Goal: Task Accomplishment & Management: Use online tool/utility

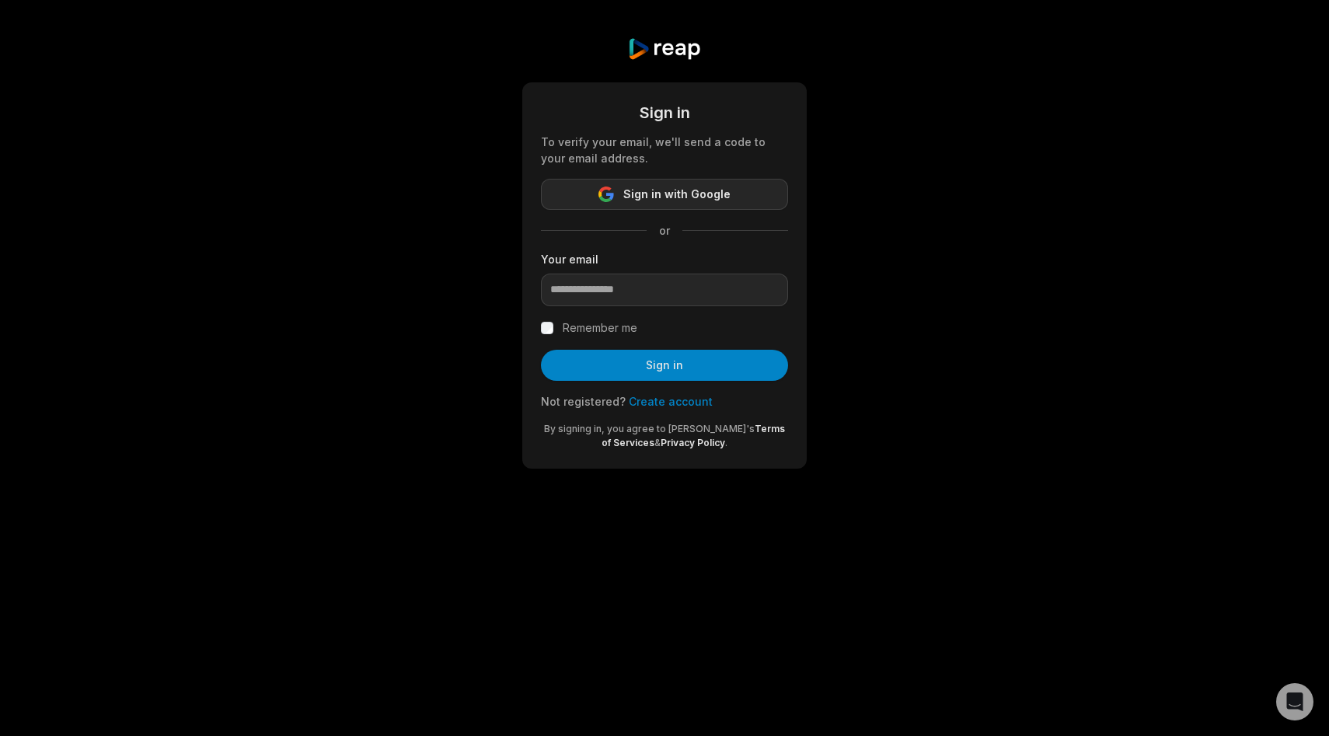
click at [703, 205] on button "Sign in with Google" at bounding box center [664, 194] width 247 height 31
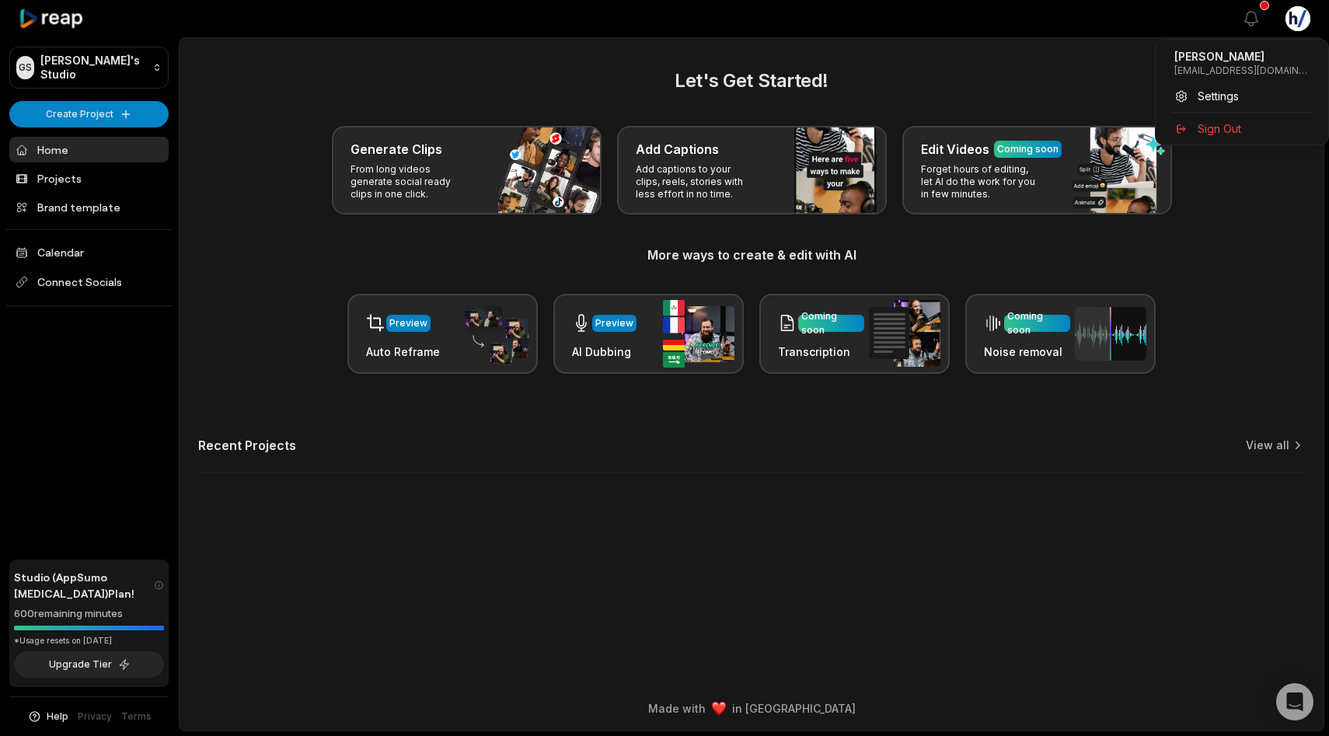
click at [1306, 20] on html "GS Geoff's Studio Create Project Home Projects Brand template Calendar Connect …" at bounding box center [664, 368] width 1329 height 736
click at [1195, 96] on div "Settings" at bounding box center [1242, 96] width 160 height 26
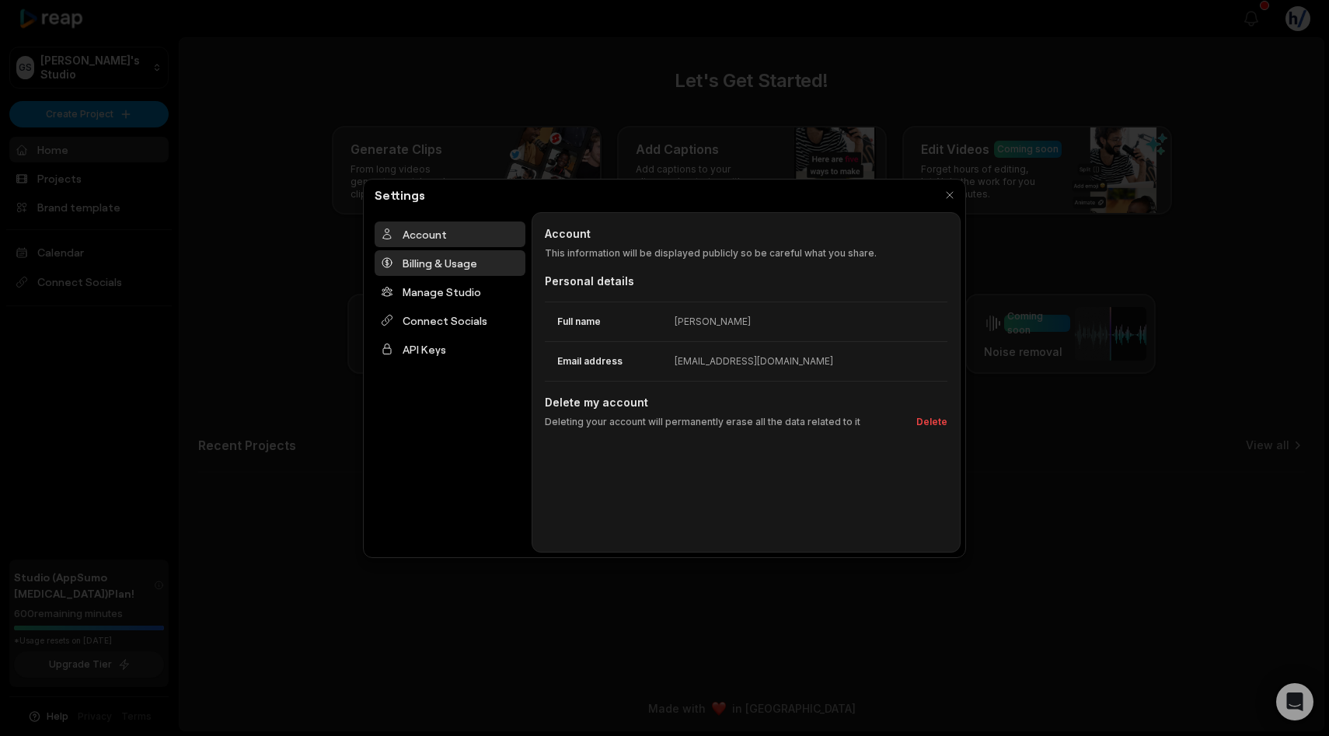
click at [466, 264] on div "Billing & Usage" at bounding box center [450, 263] width 151 height 26
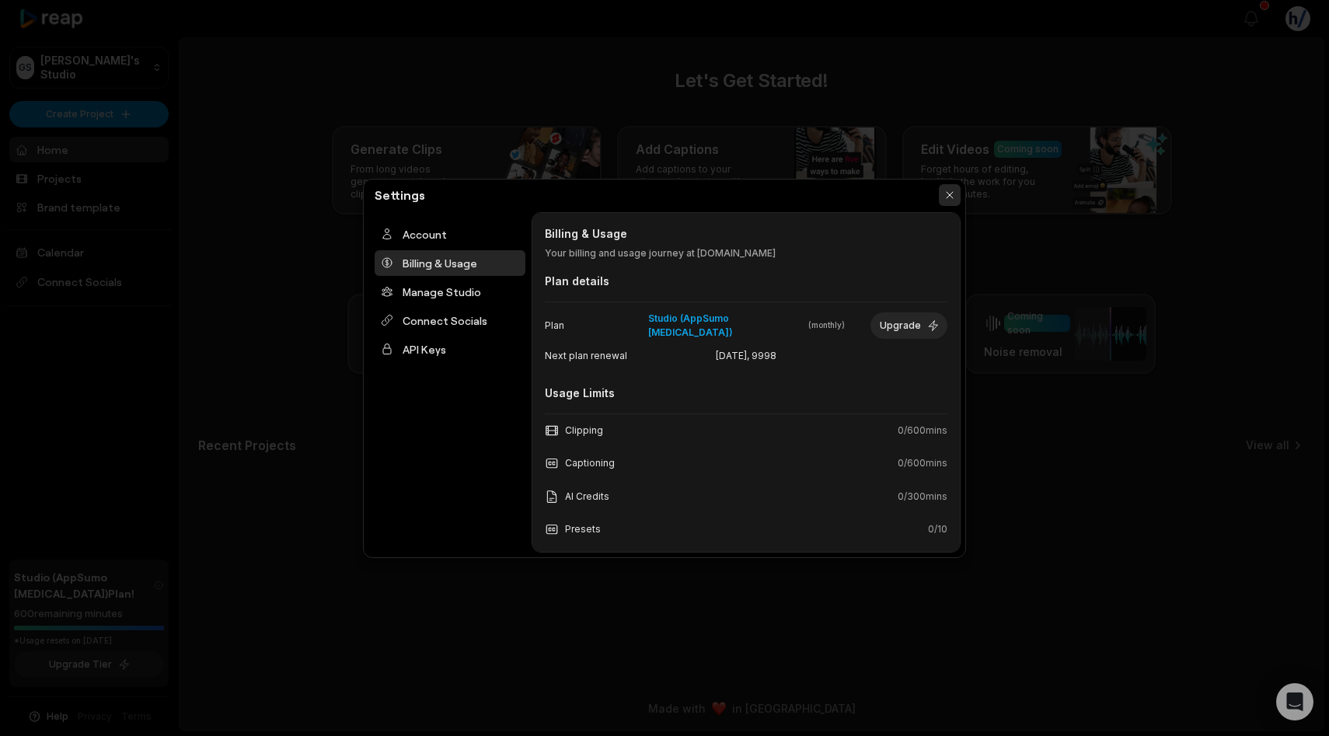
click at [948, 198] on button "button" at bounding box center [950, 195] width 22 height 22
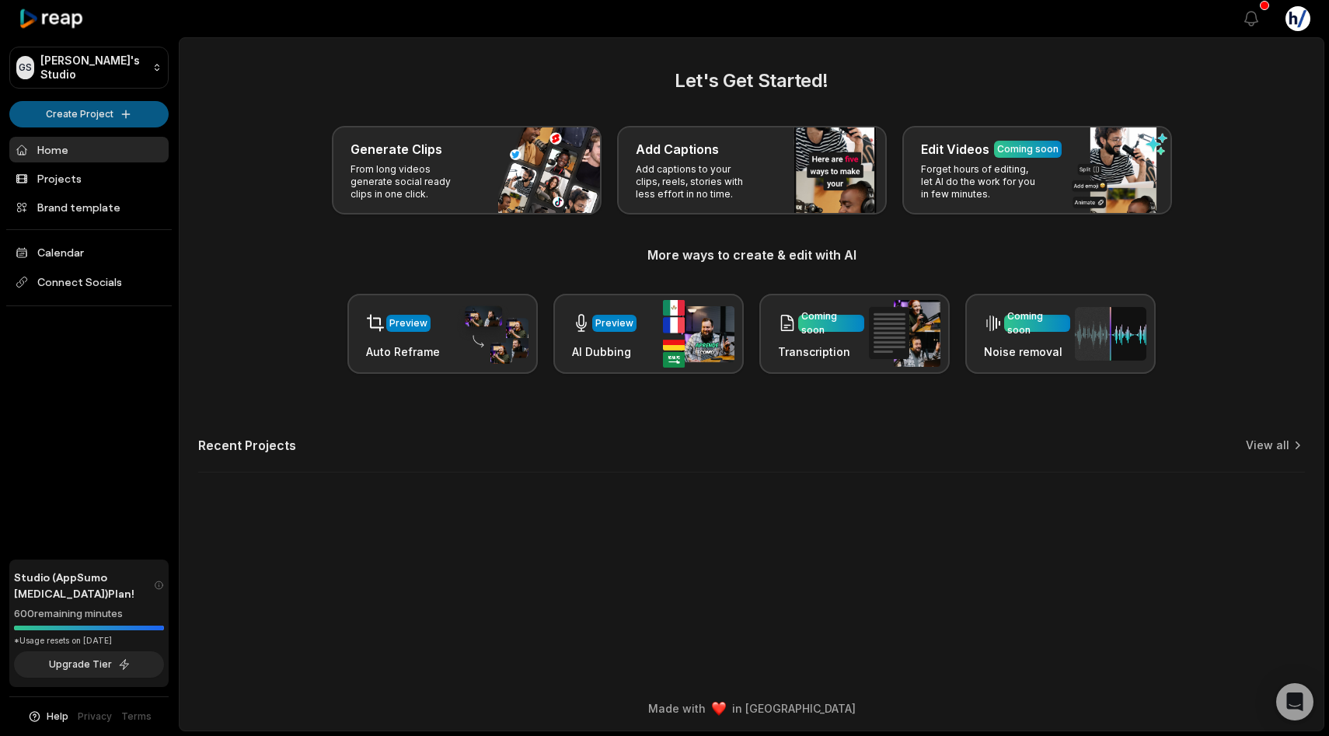
click at [104, 112] on html "GS Geoff's Studio Create Project Home Projects Brand template Calendar Connect …" at bounding box center [664, 368] width 1329 height 736
click at [52, 147] on link "Create Clips" at bounding box center [89, 146] width 152 height 26
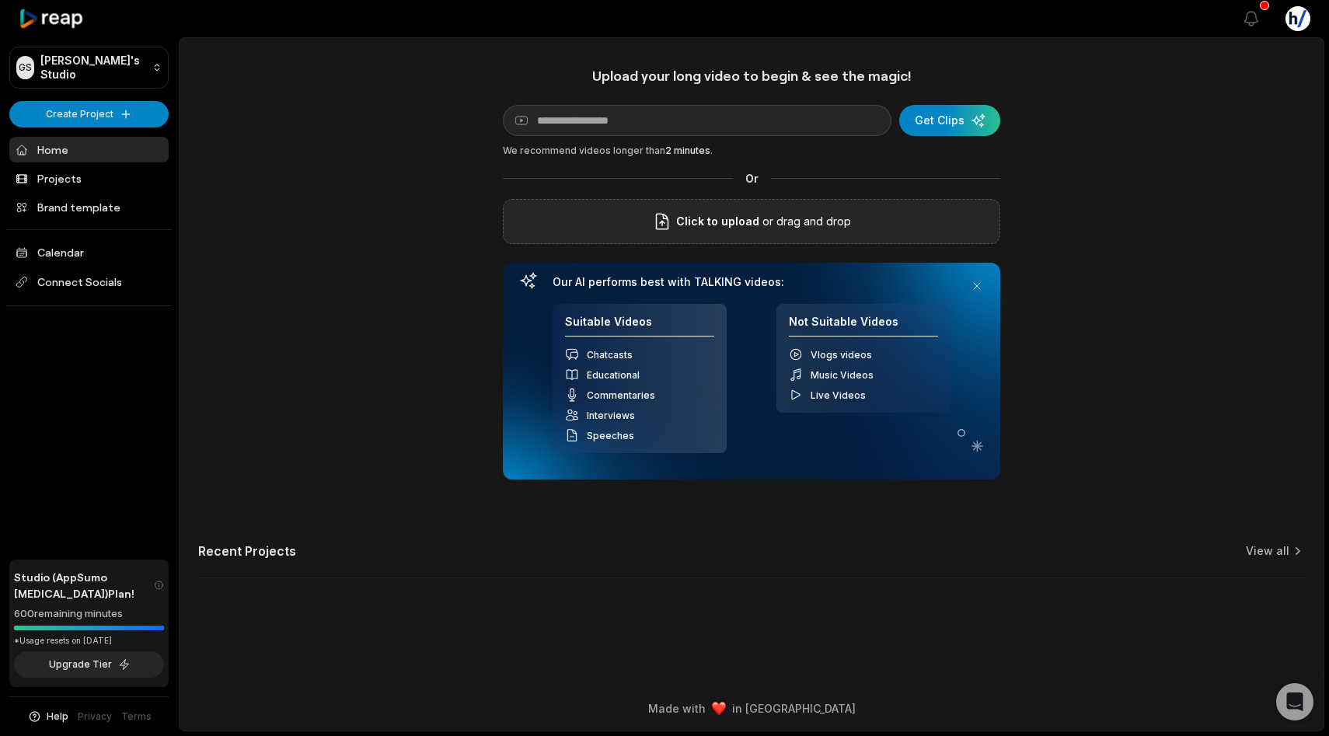
click at [731, 225] on span "Click to upload" at bounding box center [717, 221] width 83 height 19
click at [0, 0] on input "Click to upload" at bounding box center [0, 0] width 0 height 0
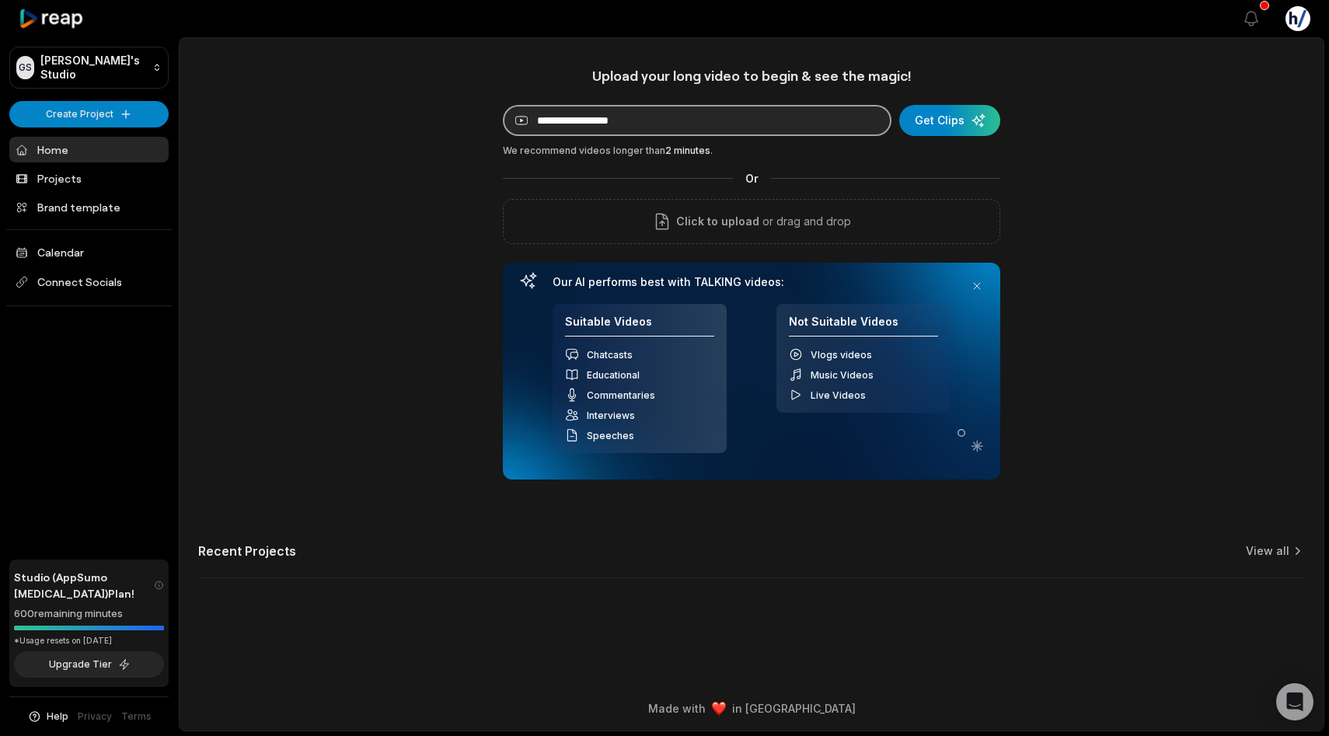
click at [770, 128] on input at bounding box center [697, 120] width 389 height 31
paste input "**********"
type input "**********"
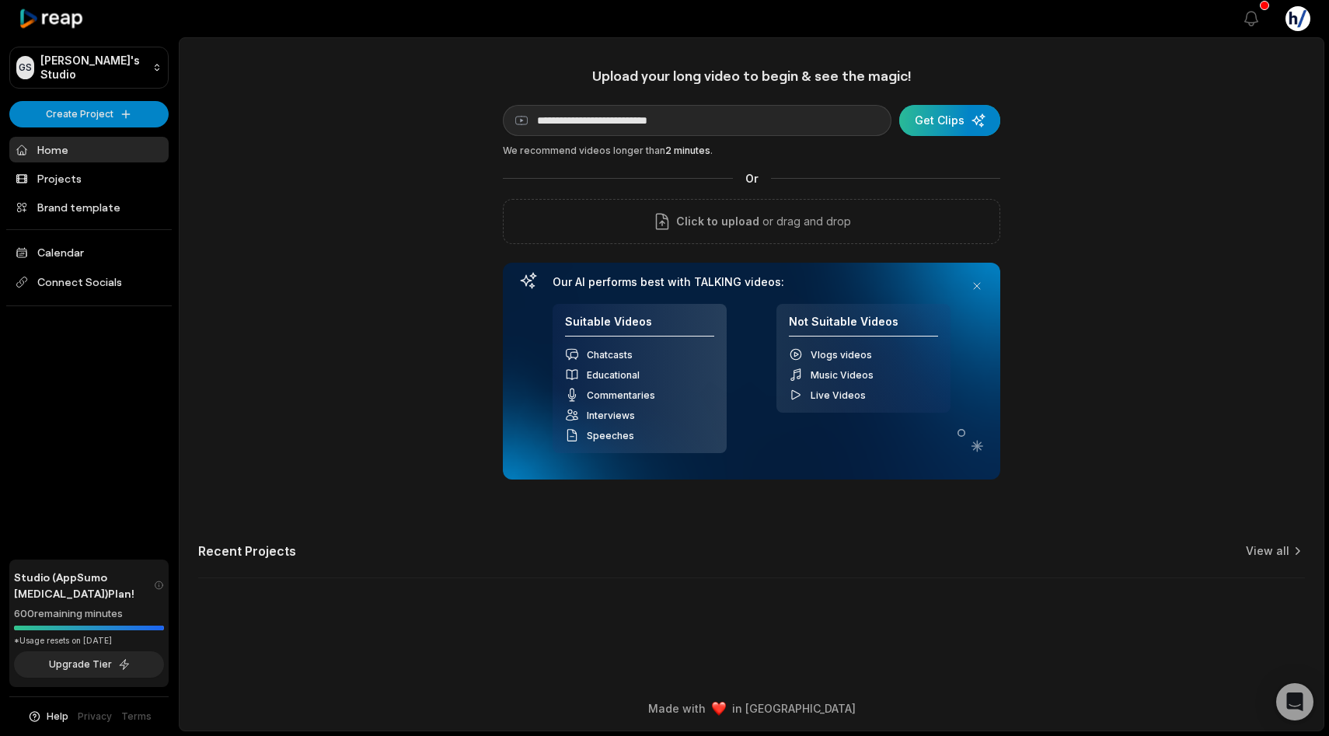
click at [937, 123] on div "submit" at bounding box center [949, 120] width 101 height 31
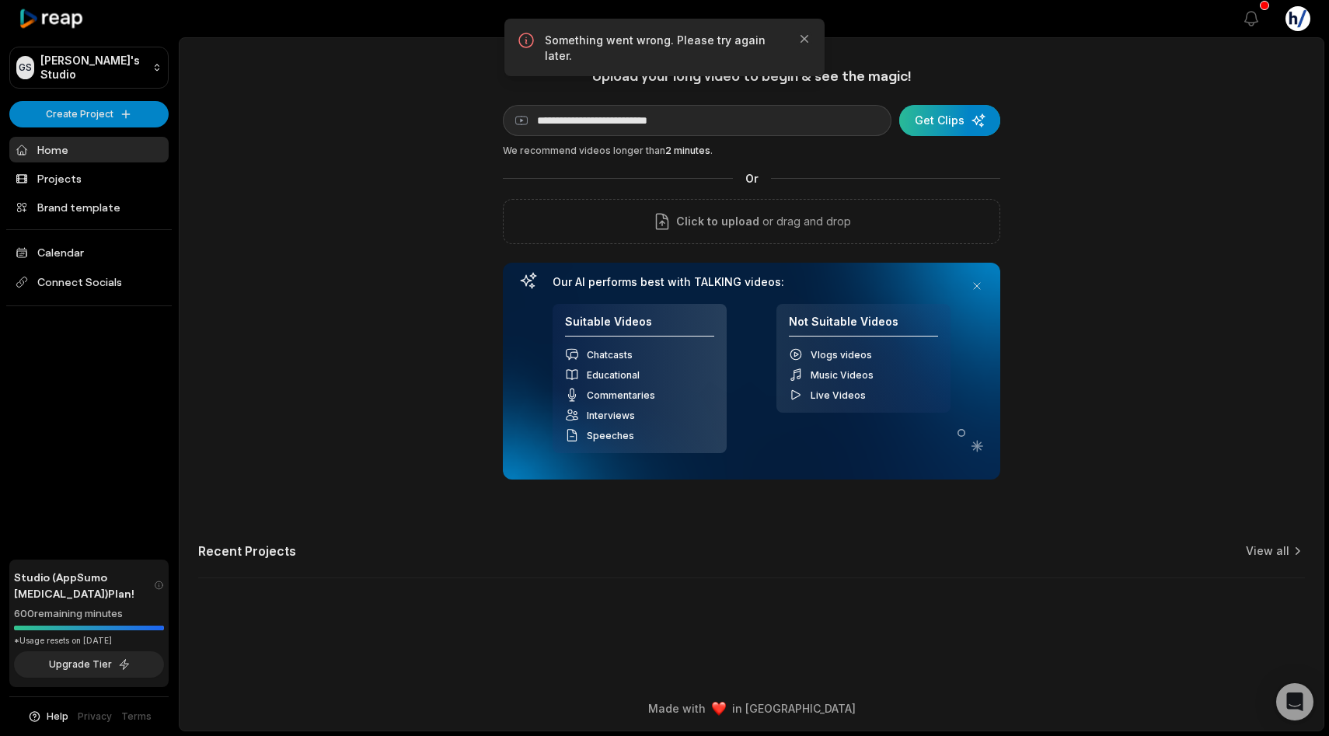
click at [936, 113] on div "submit" at bounding box center [949, 120] width 101 height 31
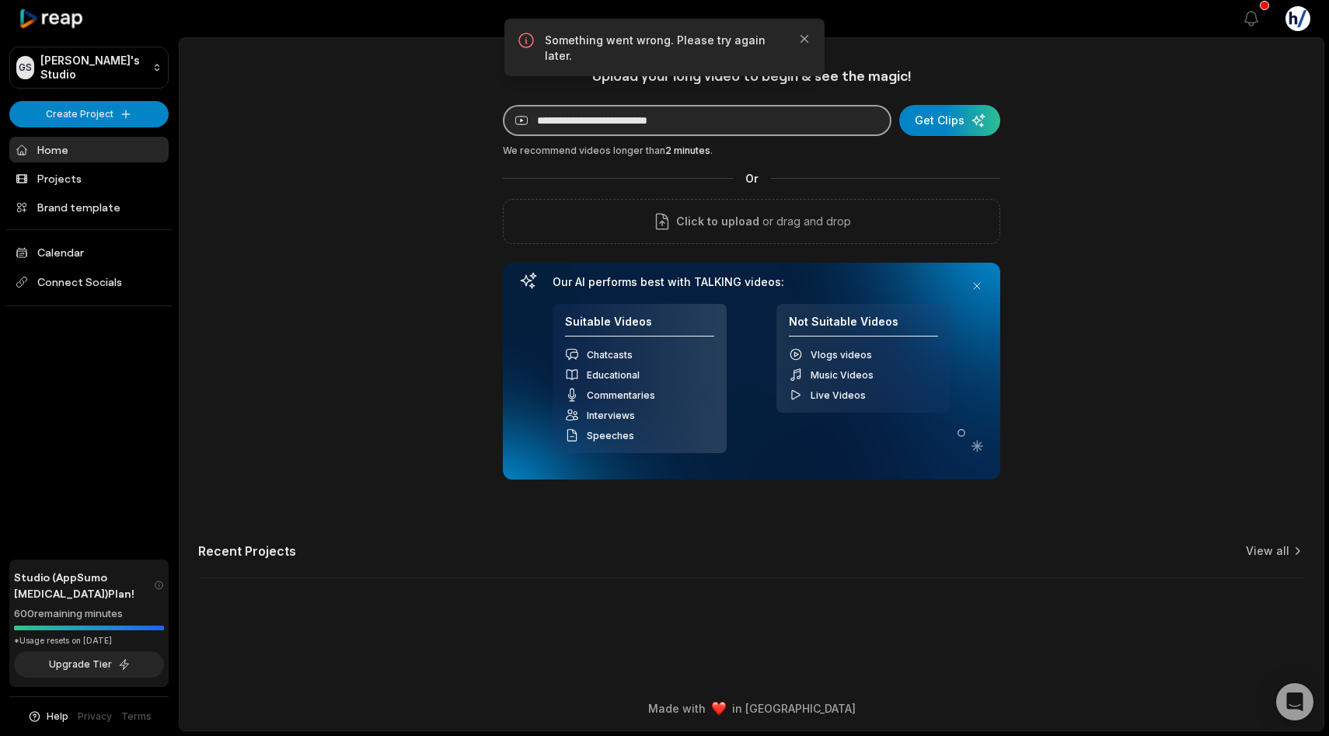
click at [791, 124] on input "**********" at bounding box center [697, 120] width 389 height 31
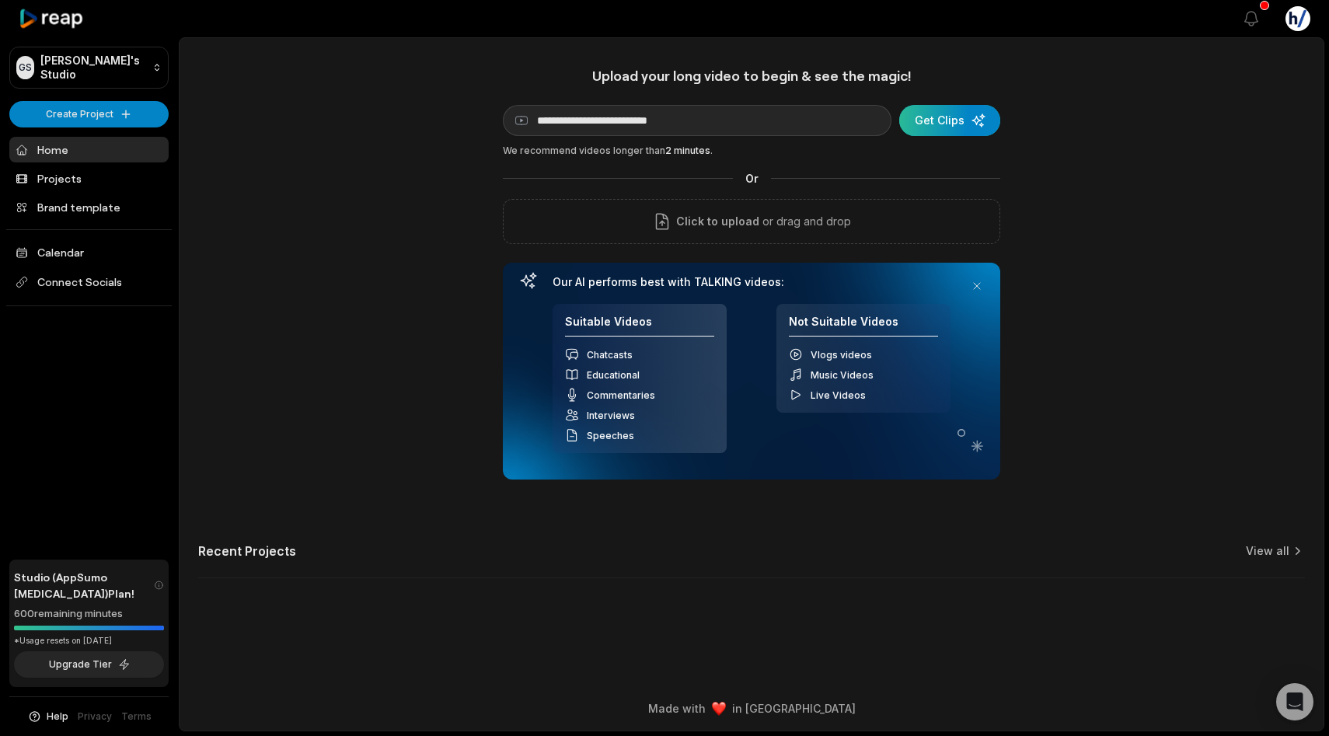
click at [947, 119] on div "submit" at bounding box center [949, 120] width 101 height 31
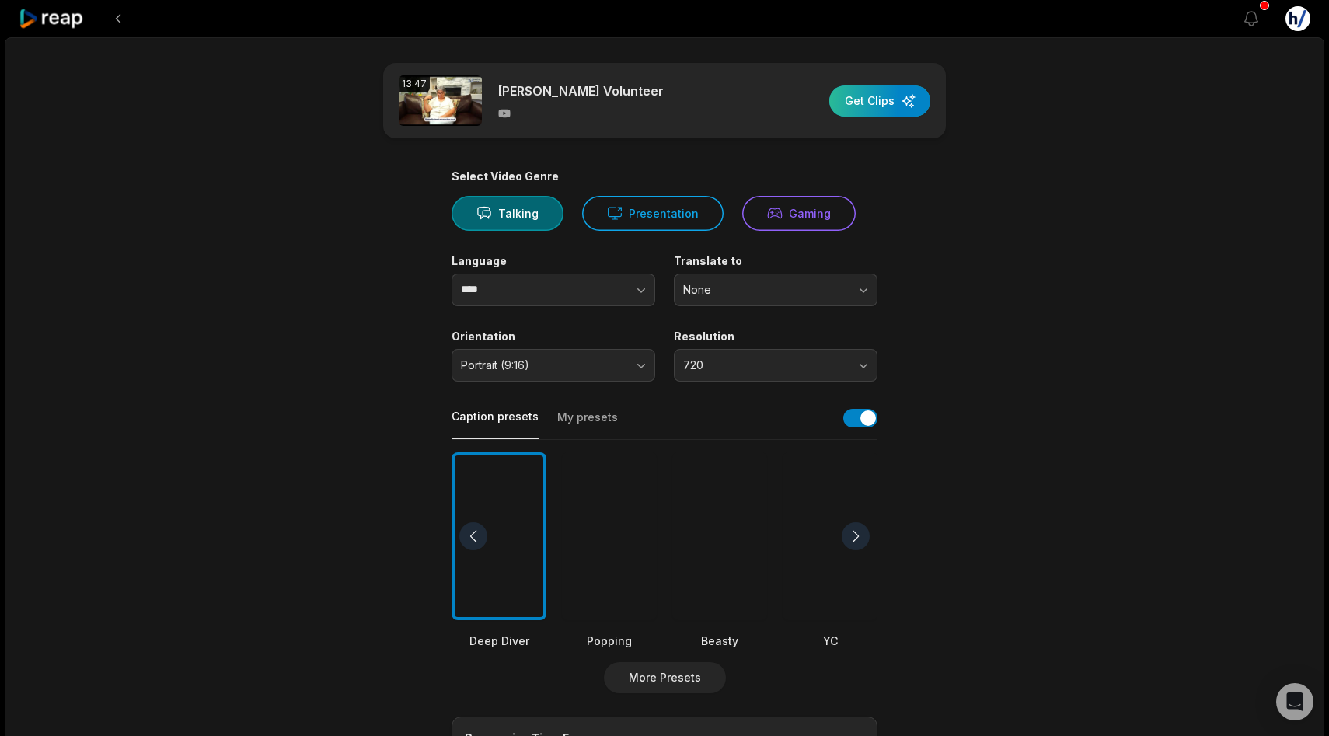
click at [895, 109] on div "button" at bounding box center [879, 101] width 101 height 31
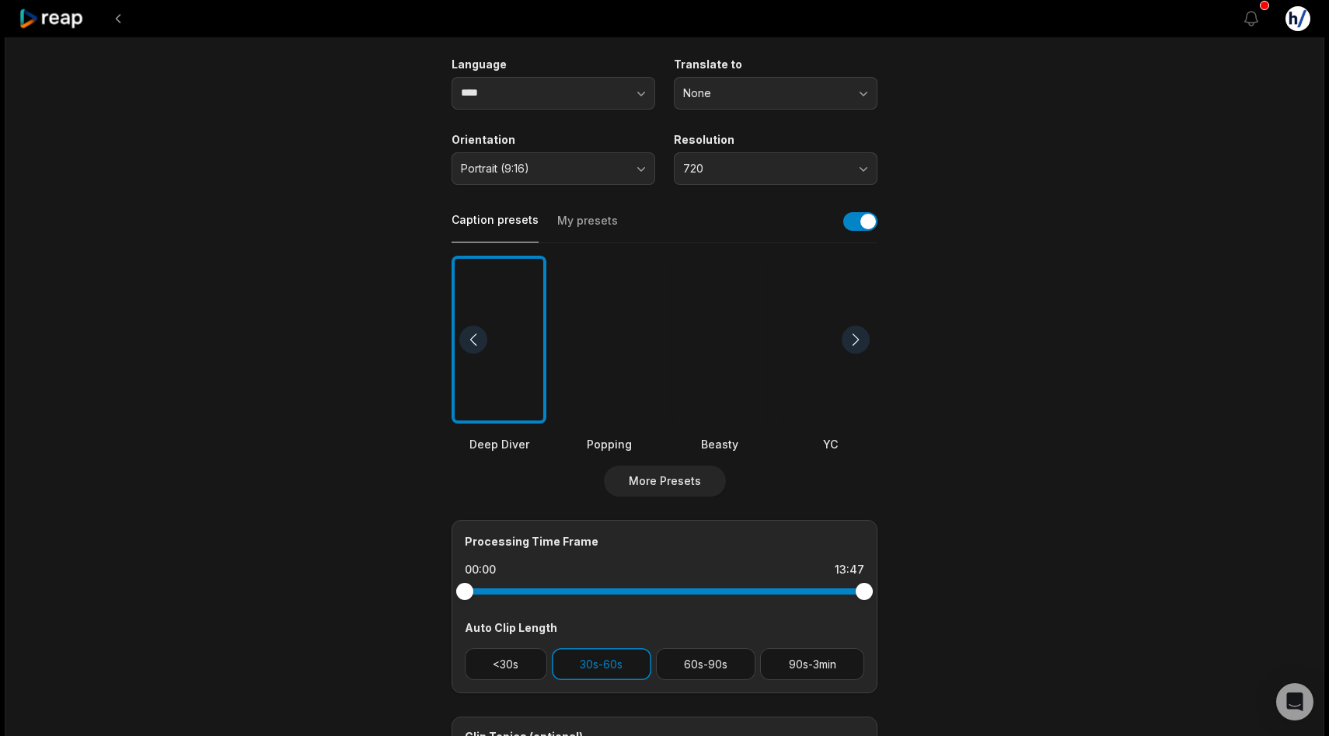
scroll to position [384, 0]
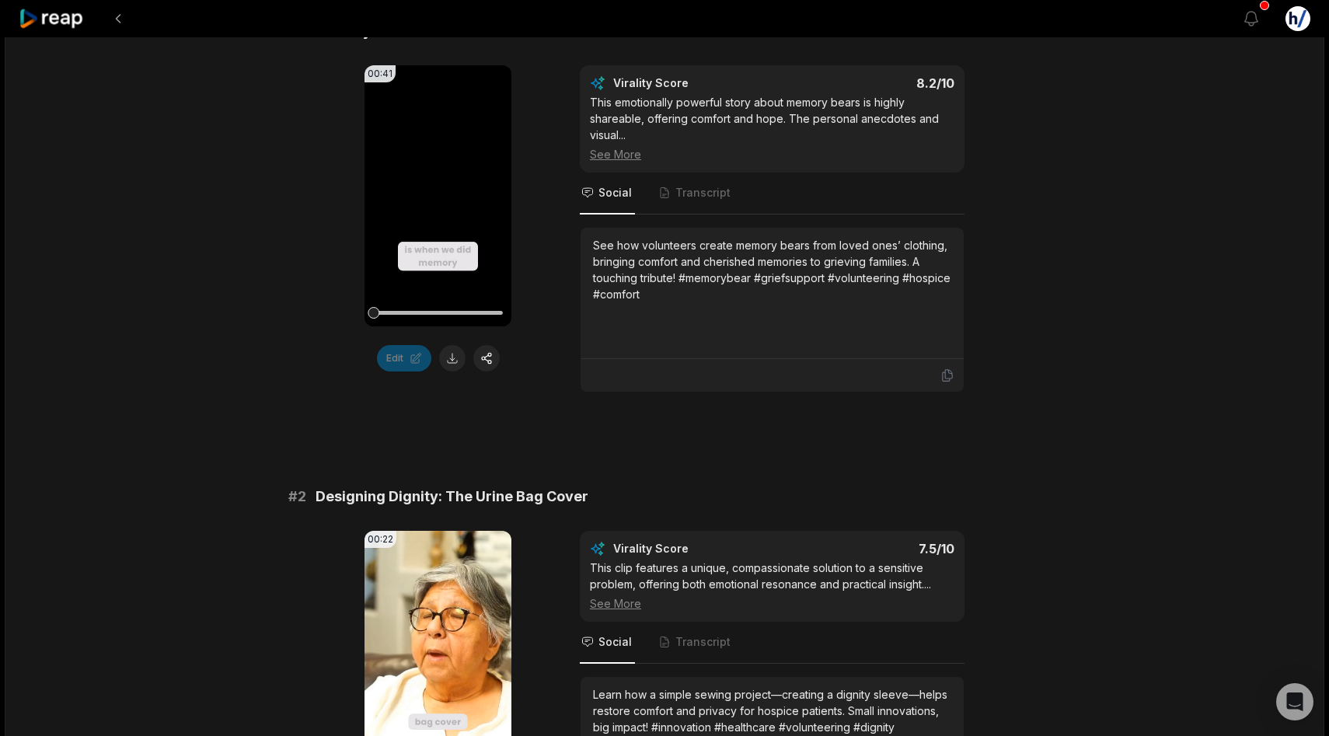
scroll to position [282, 0]
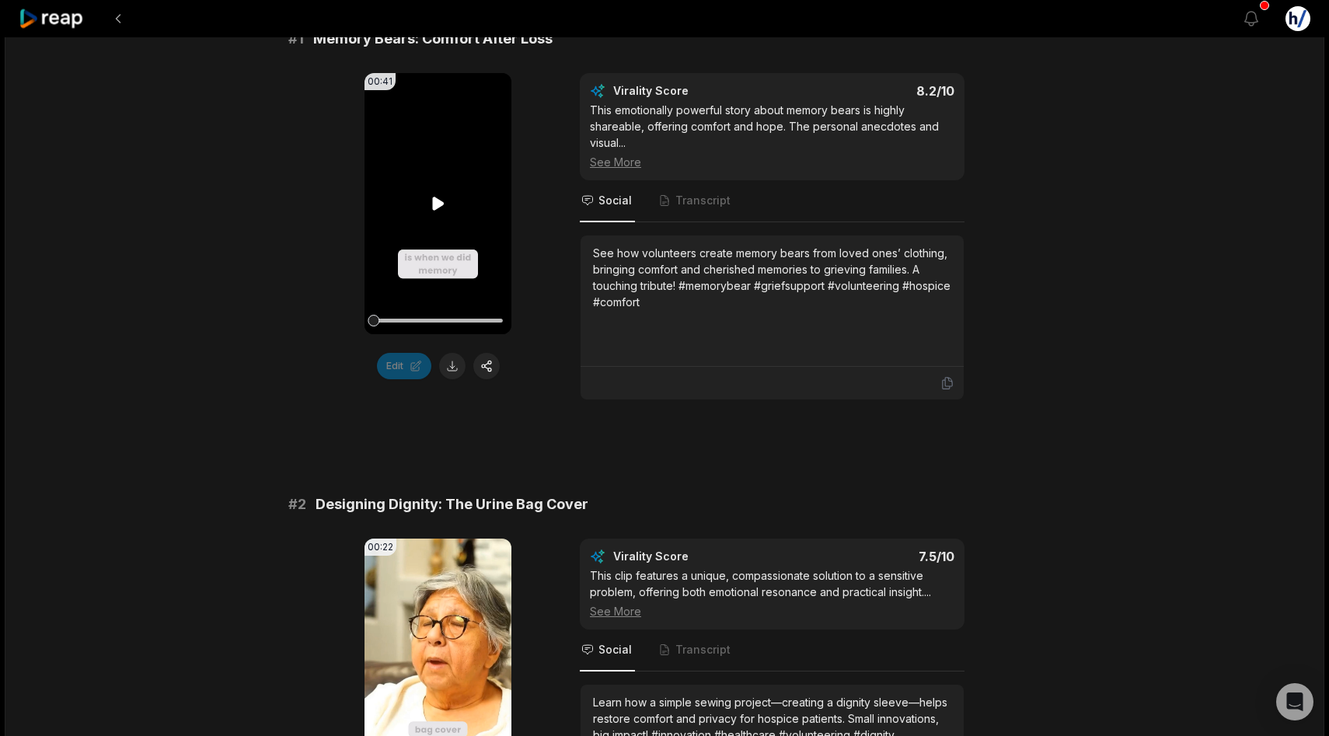
click at [436, 196] on icon at bounding box center [438, 203] width 19 height 19
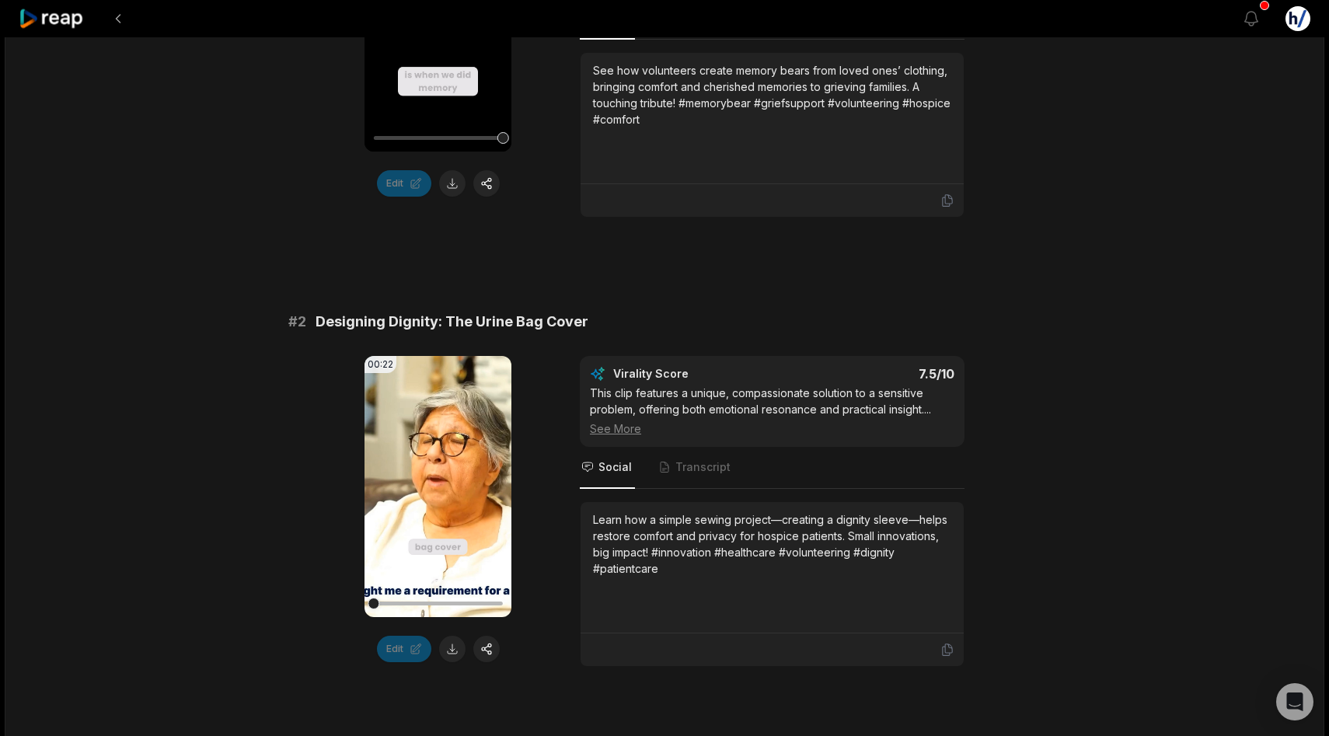
scroll to position [491, 0]
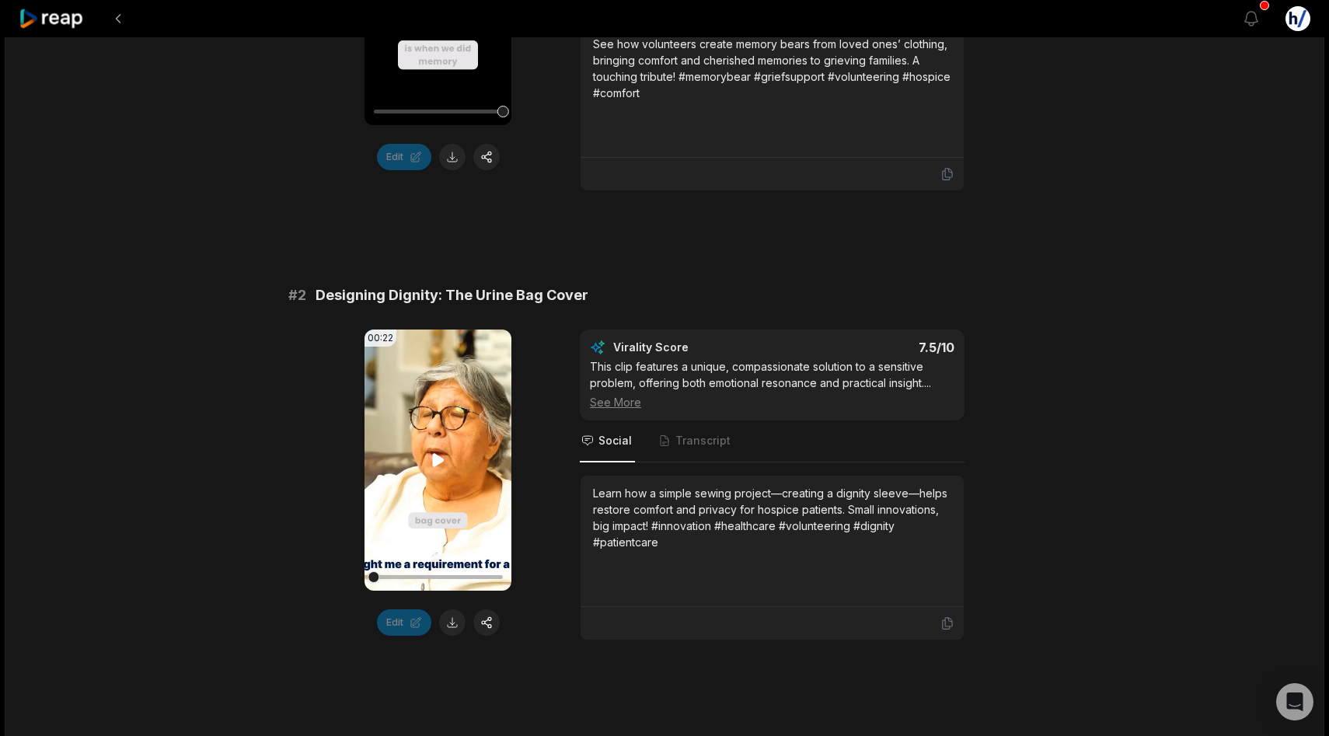
click at [432, 463] on icon at bounding box center [438, 460] width 12 height 13
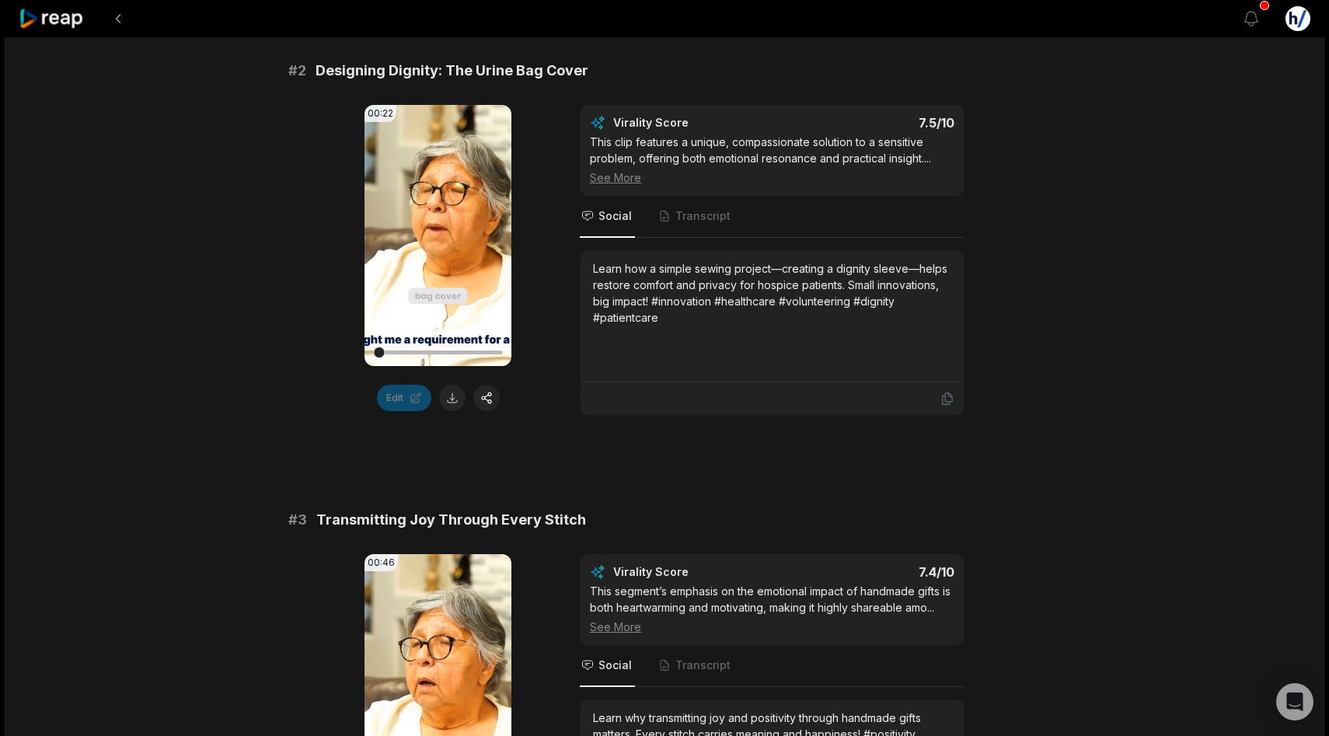
scroll to position [718, 0]
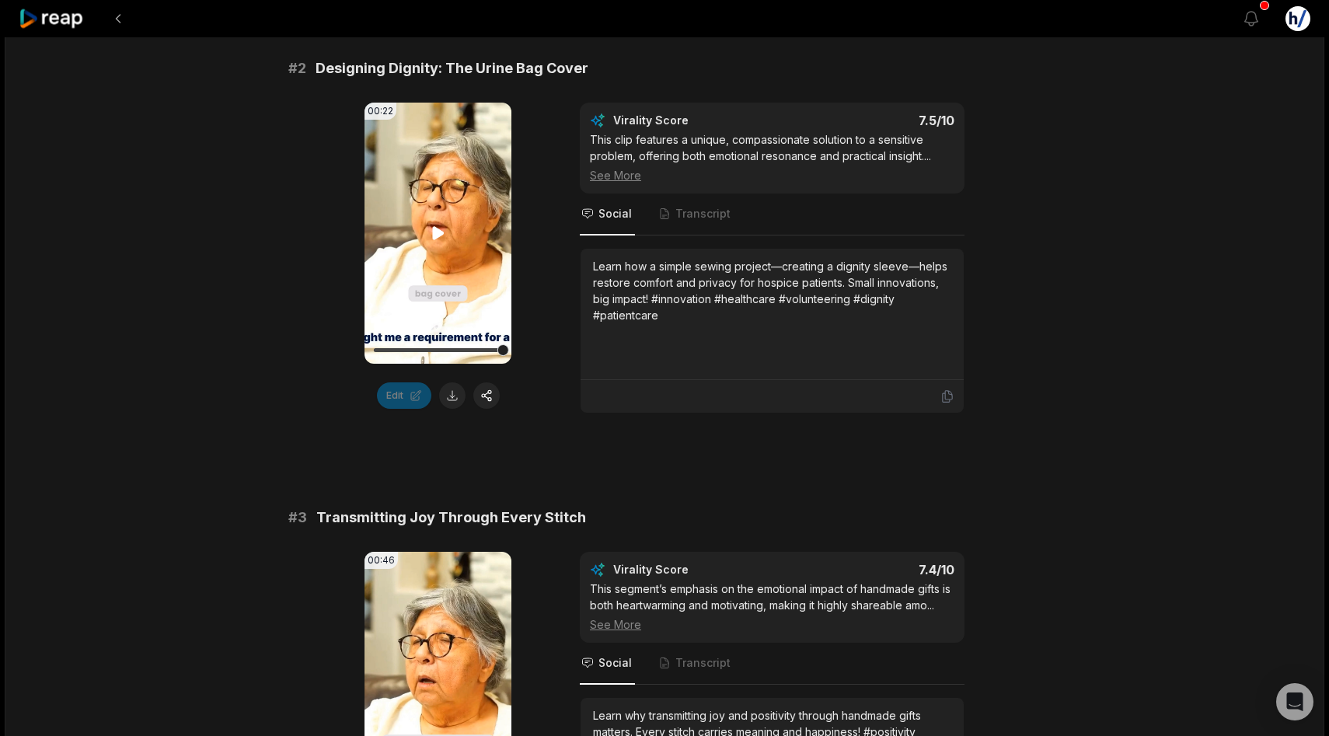
click at [442, 229] on icon at bounding box center [438, 233] width 19 height 19
click at [442, 229] on icon at bounding box center [438, 234] width 6 height 10
click at [438, 237] on icon at bounding box center [438, 233] width 19 height 19
drag, startPoint x: 390, startPoint y: 351, endPoint x: 344, endPoint y: 348, distance: 46.7
click at [344, 349] on div "00:22 Your browser does not support mp4 format. Edit Virality Score 7.5 /10 Thi…" at bounding box center [664, 258] width 752 height 311
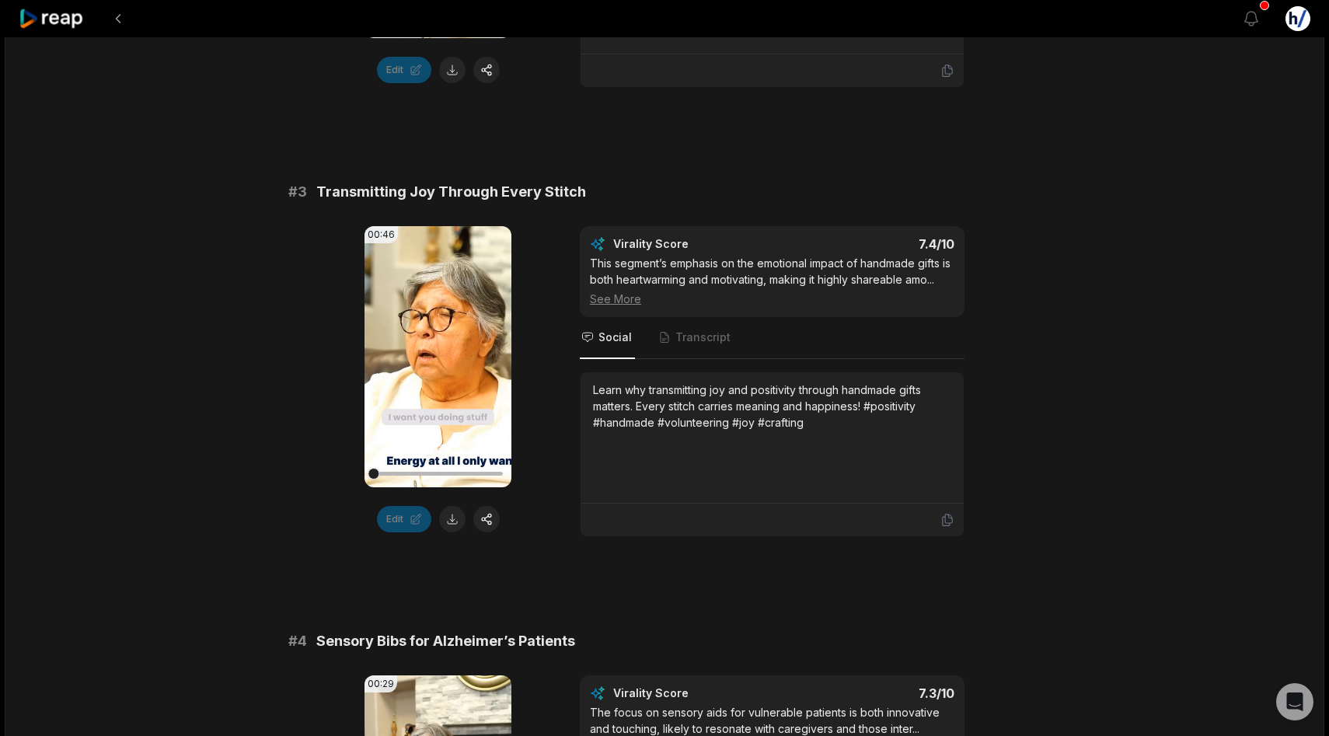
scroll to position [1052, 0]
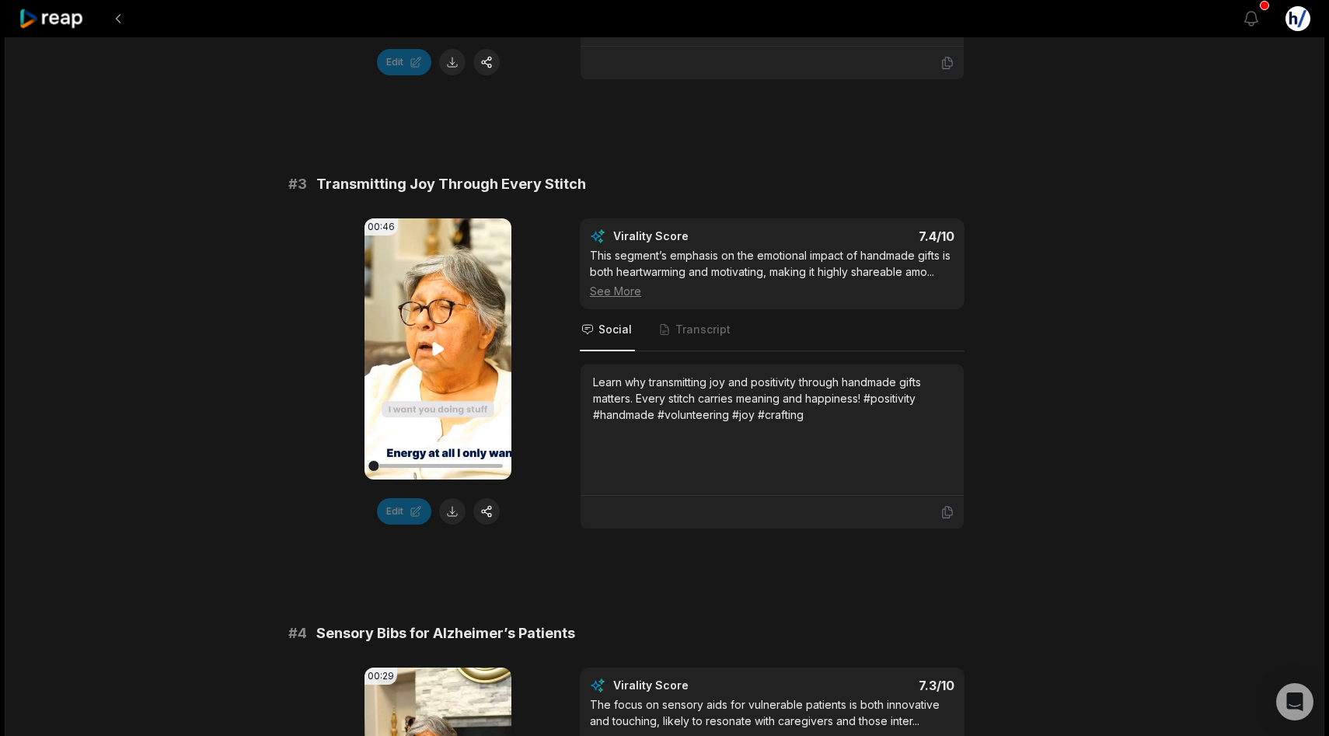
click at [442, 353] on icon at bounding box center [438, 349] width 19 height 19
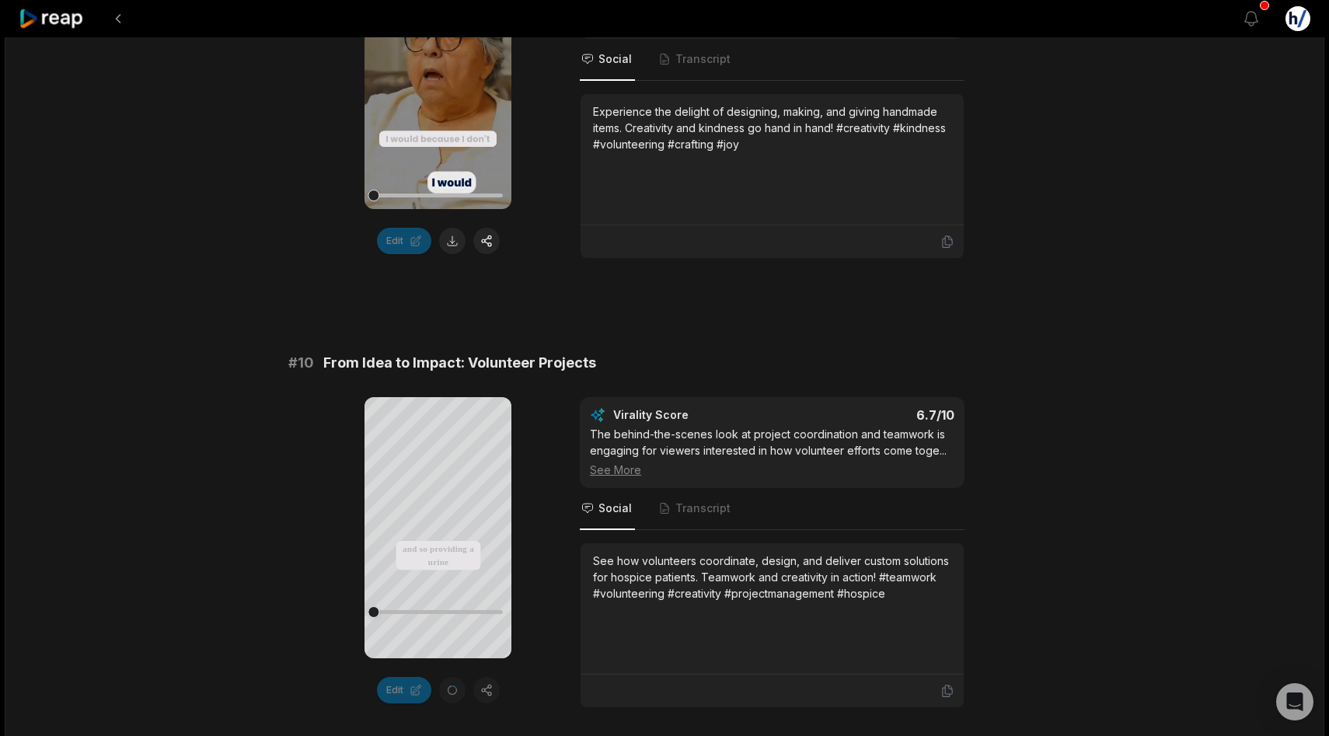
scroll to position [4146, 0]
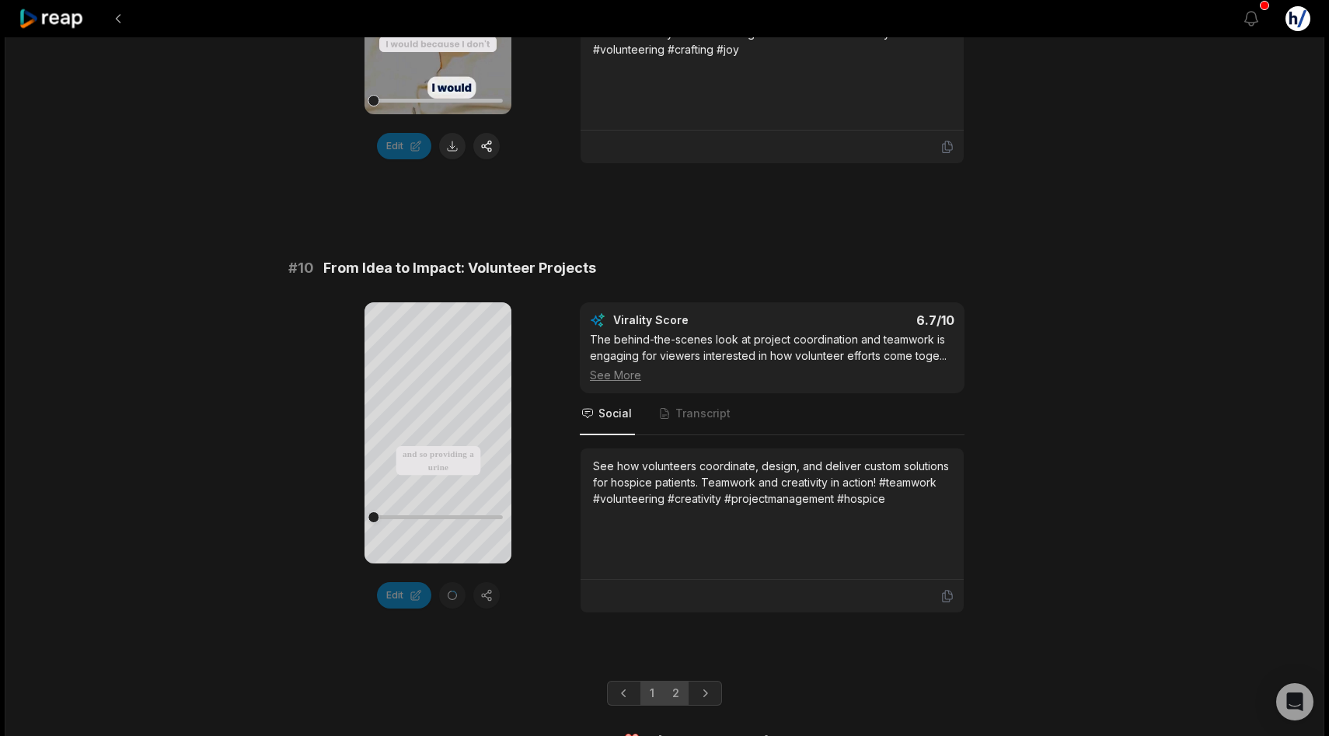
click at [676, 681] on link "2" at bounding box center [676, 693] width 26 height 25
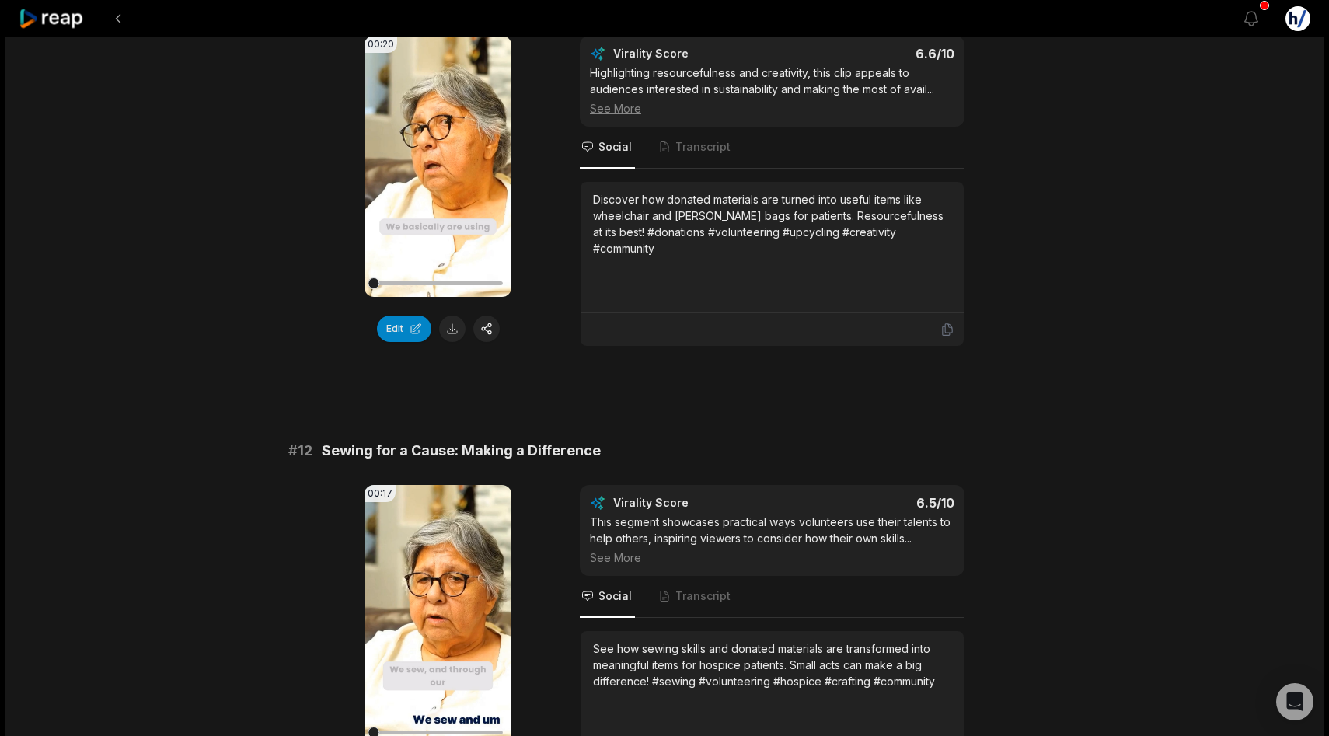
scroll to position [858, 0]
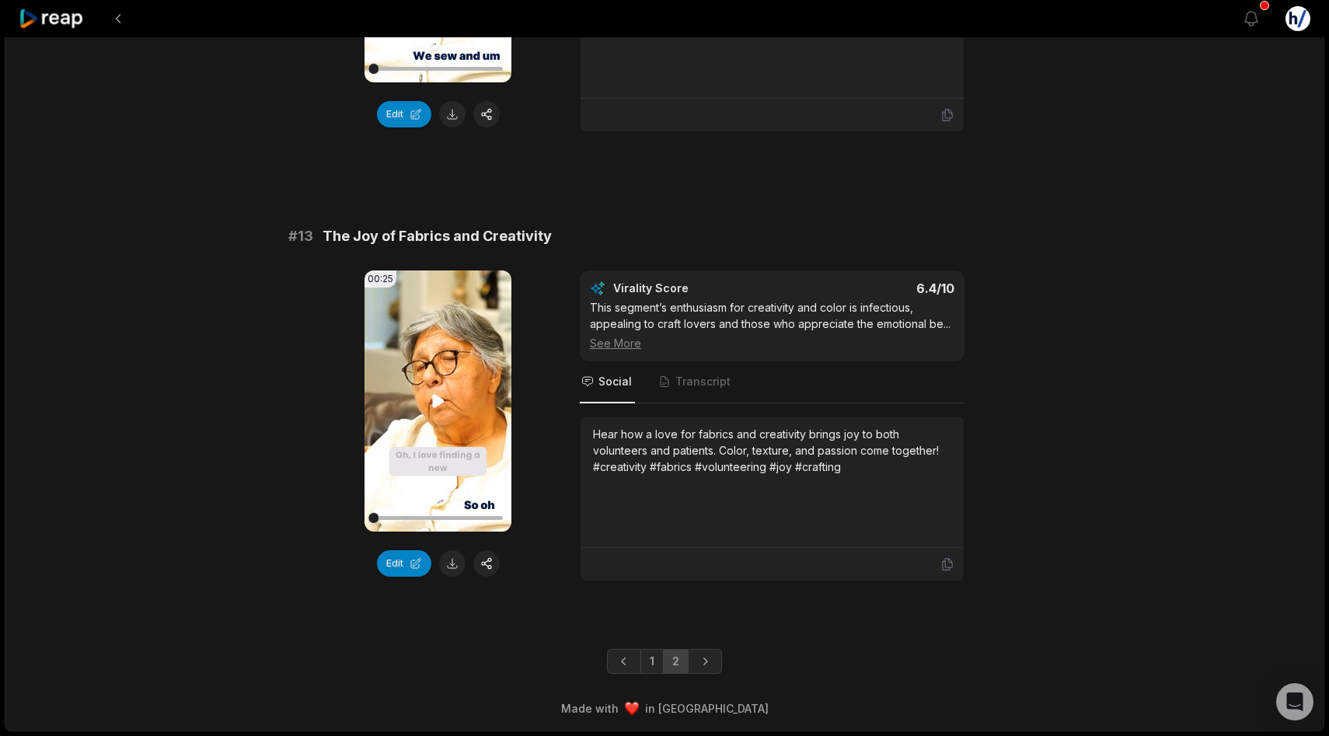
click at [431, 397] on icon at bounding box center [438, 401] width 19 height 19
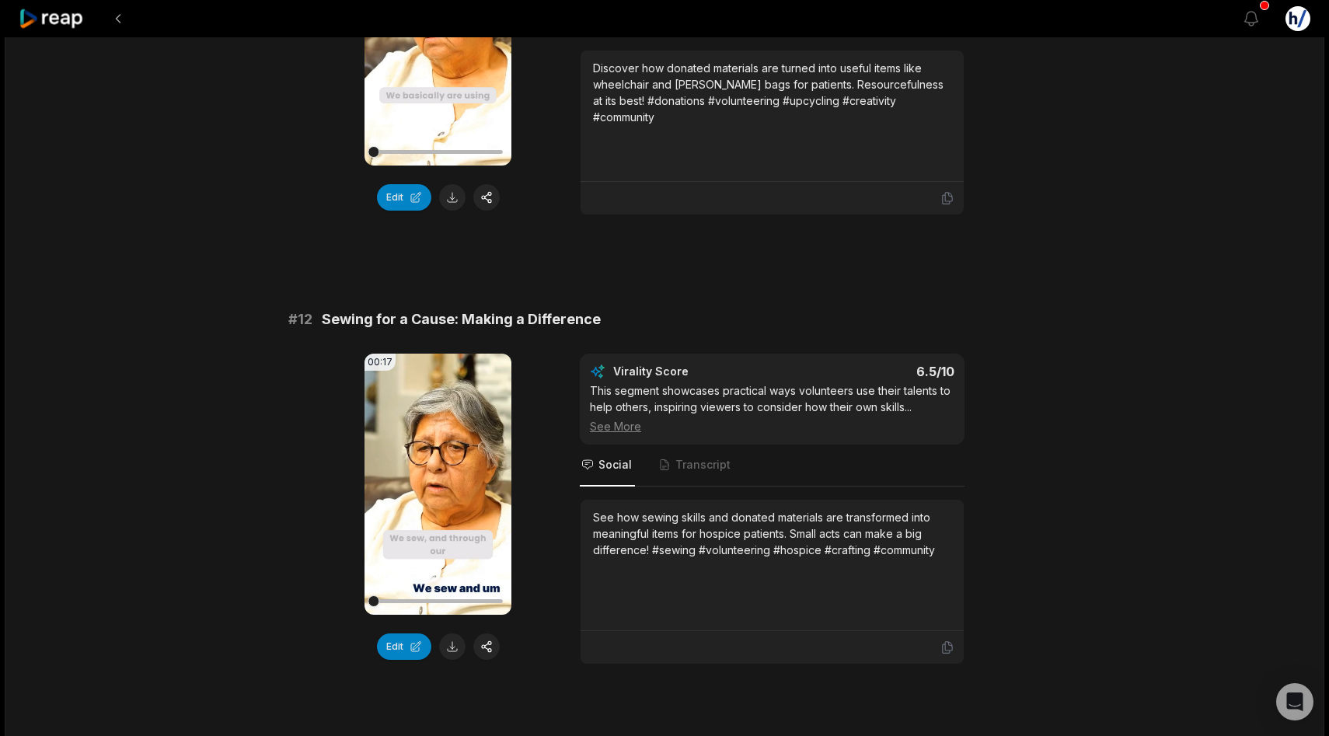
scroll to position [319, 0]
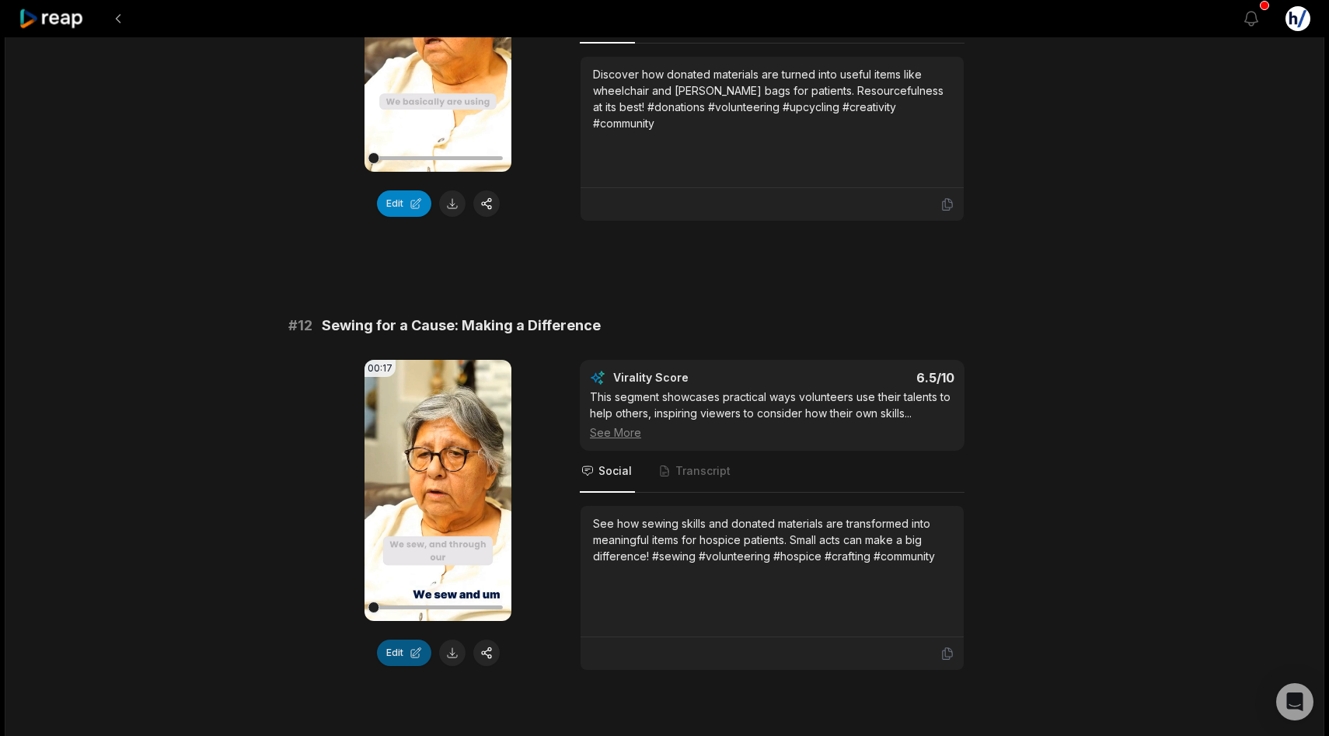
click at [407, 646] on button "Edit" at bounding box center [404, 653] width 54 height 26
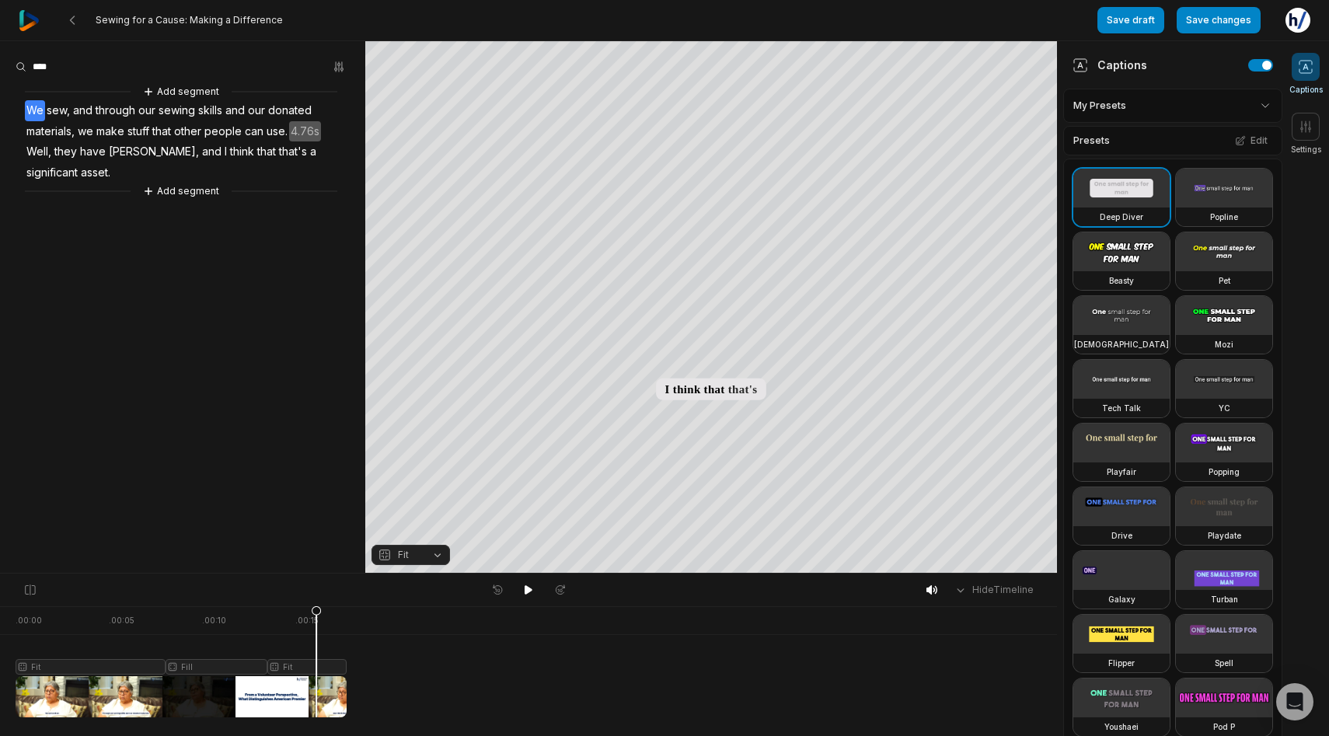
click at [316, 686] on div at bounding box center [181, 661] width 331 height 111
click at [257, 697] on div at bounding box center [181, 661] width 331 height 111
click at [232, 707] on icon at bounding box center [231, 662] width 11 height 112
drag, startPoint x: 261, startPoint y: 707, endPoint x: 0, endPoint y: 697, distance: 261.4
click at [0, 698] on div ". 00:00 . 00:05 . 00:10 . 00:15 Fit Fill Fit" at bounding box center [528, 671] width 1057 height 130
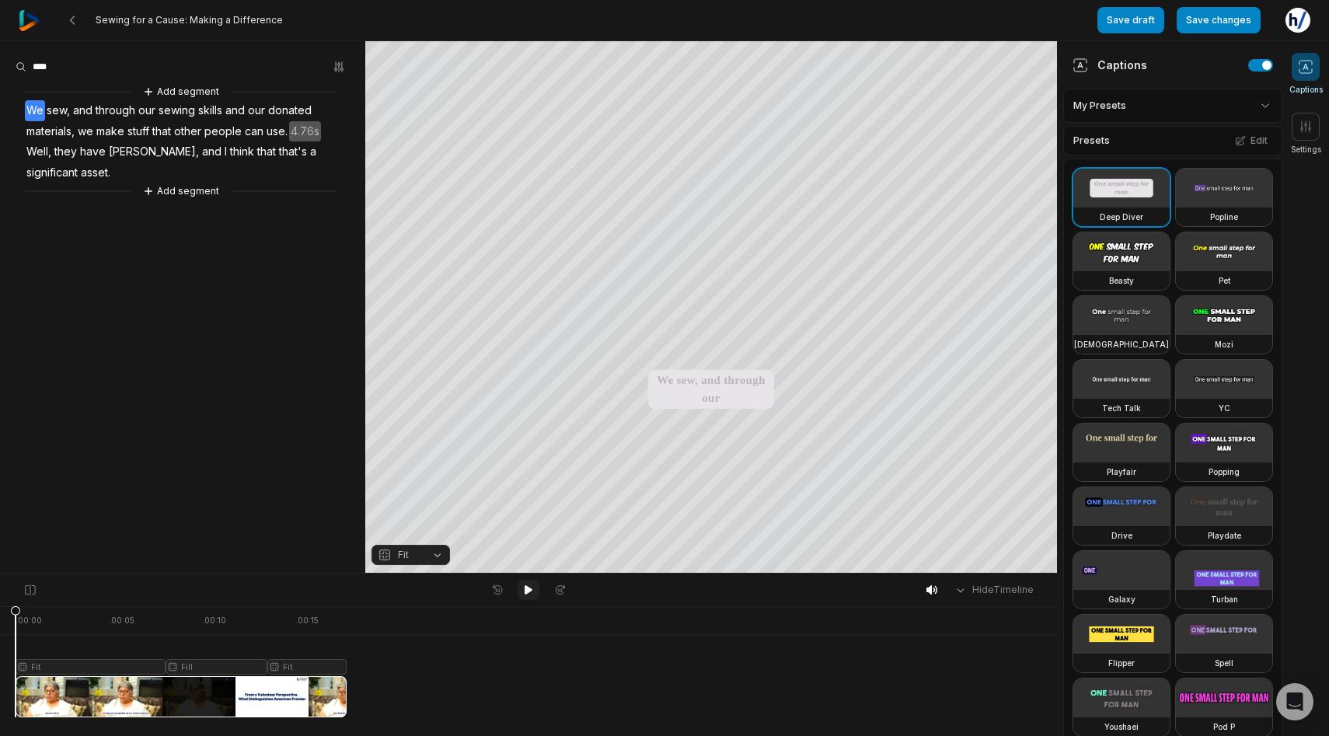
click at [529, 591] on icon at bounding box center [529, 589] width 8 height 9
click at [77, 20] on icon at bounding box center [72, 20] width 12 height 12
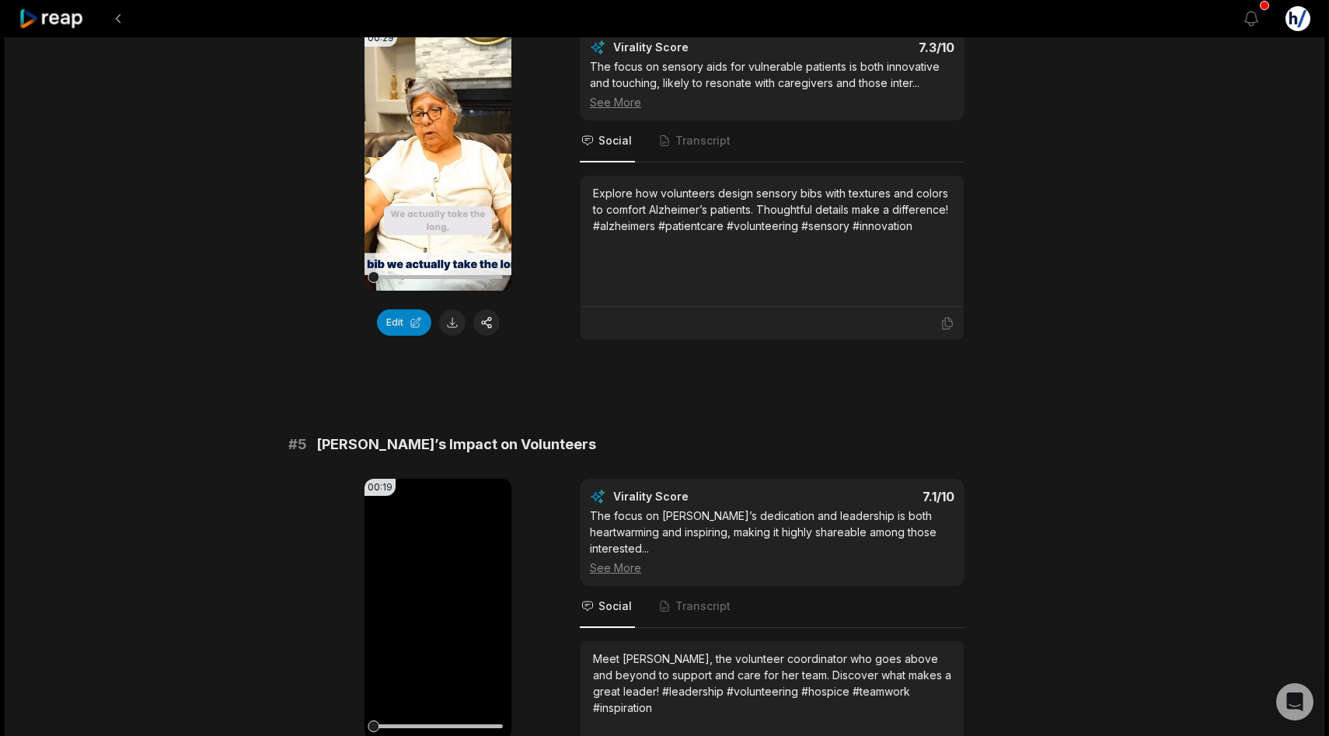
scroll to position [1639, 0]
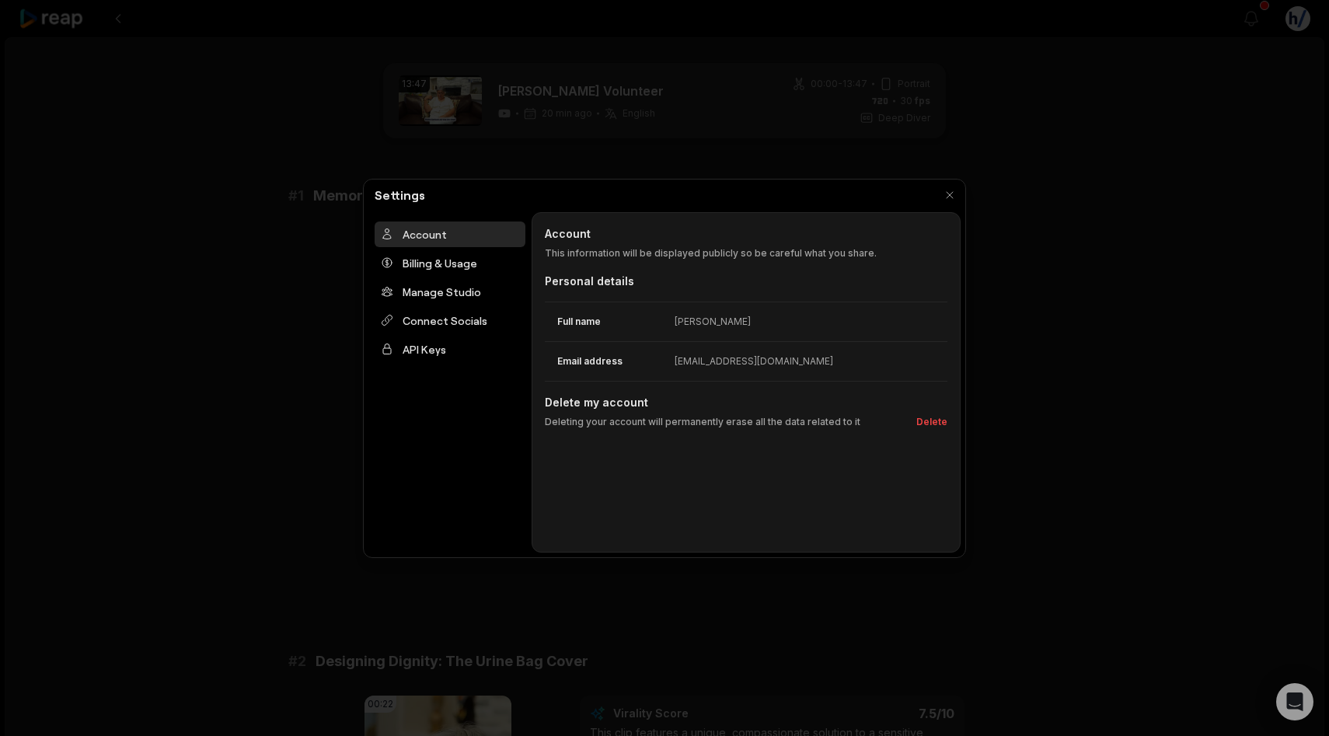
click at [215, 330] on div at bounding box center [664, 368] width 1329 height 736
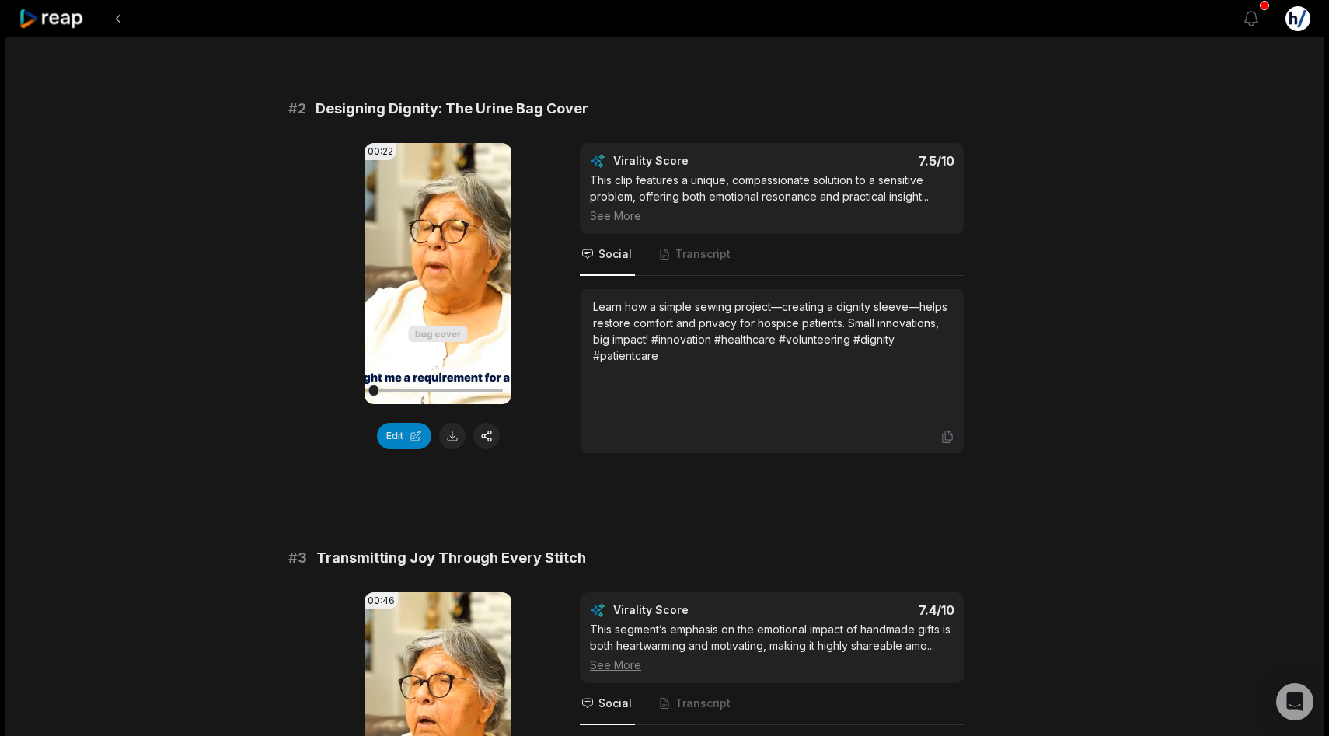
scroll to position [557, 0]
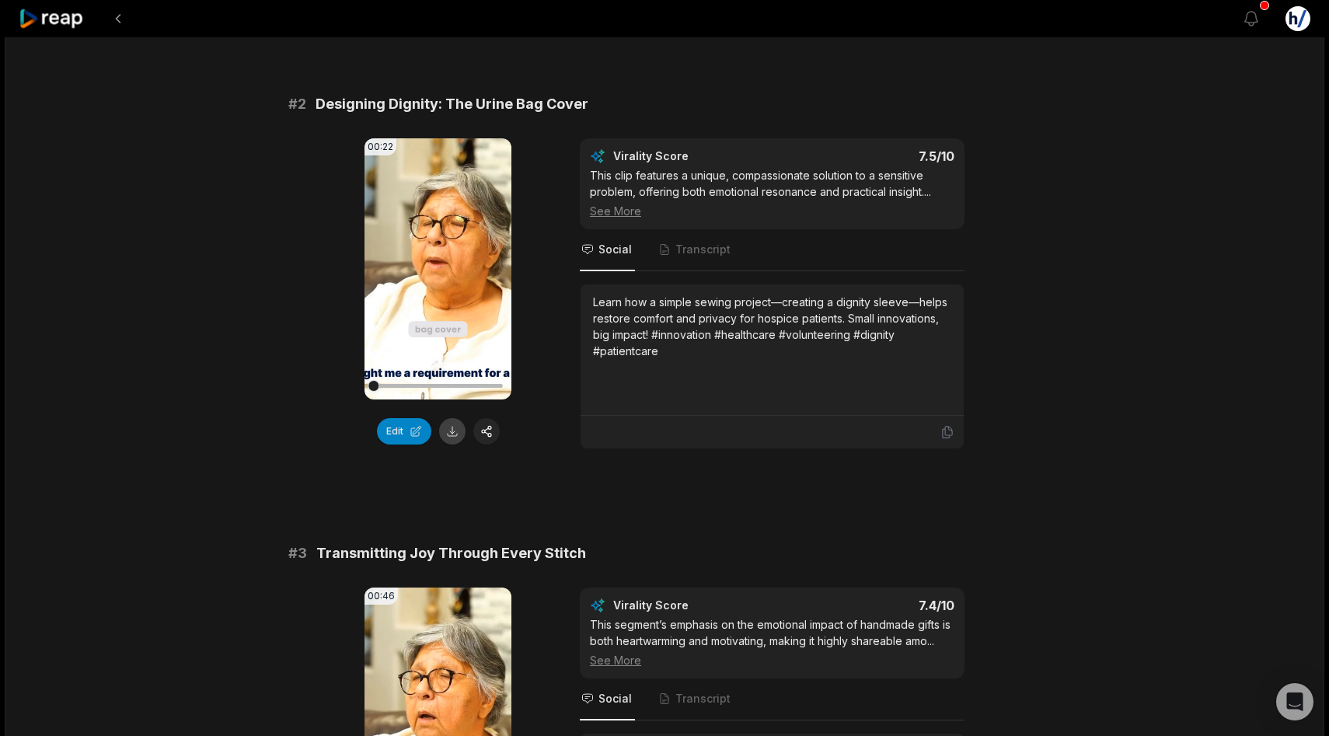
click at [445, 433] on button at bounding box center [452, 431] width 26 height 26
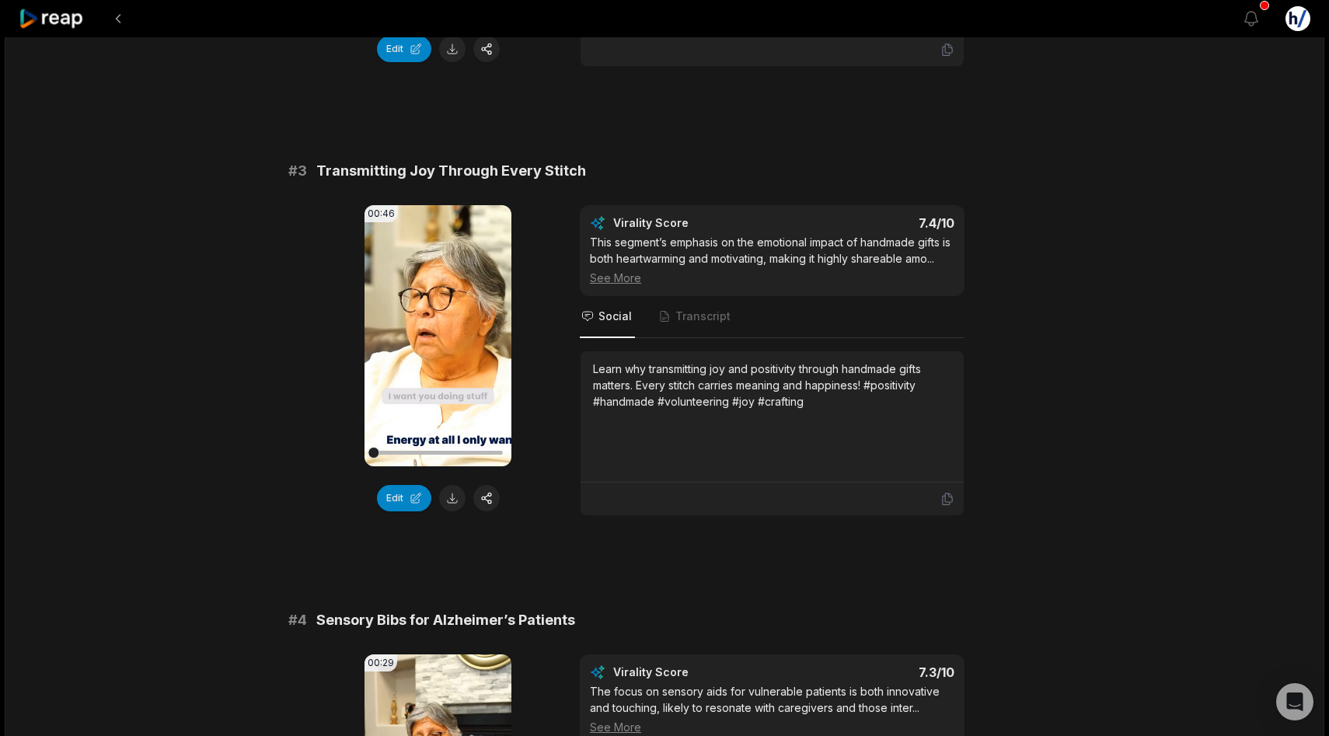
scroll to position [965, 0]
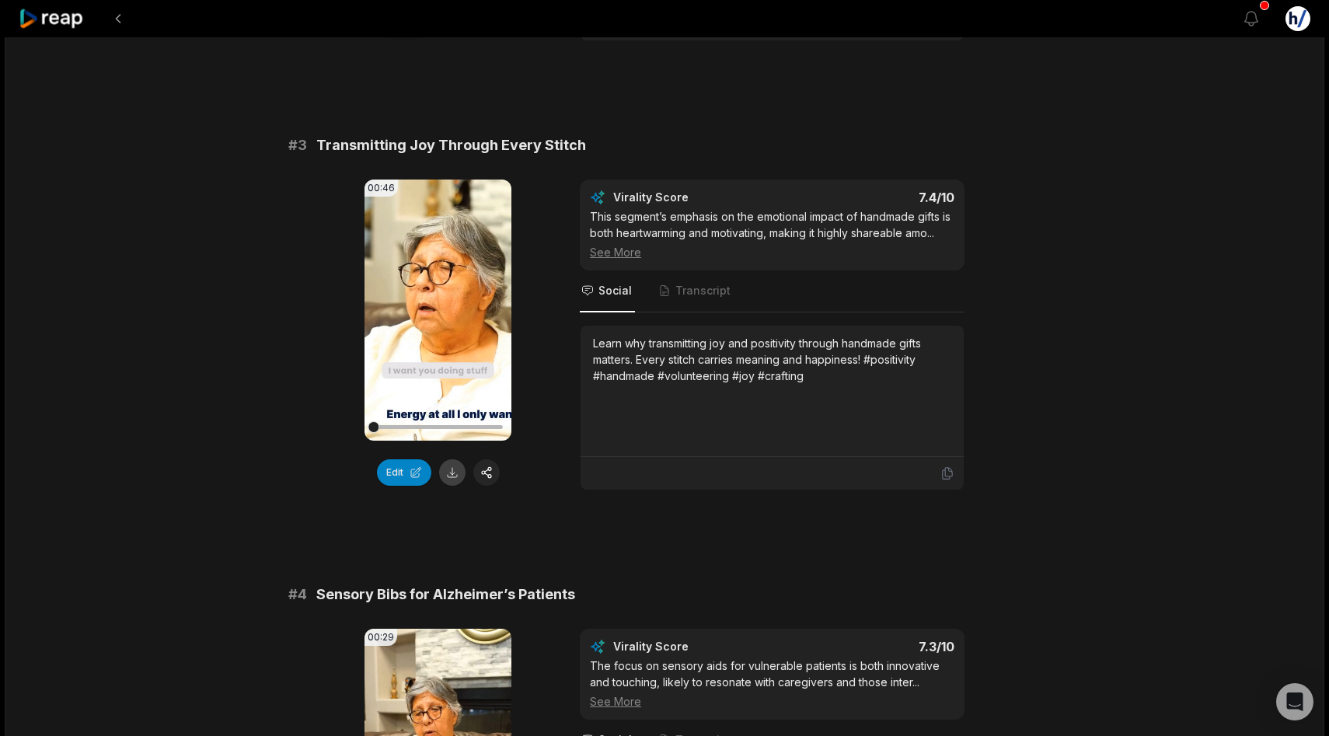
click at [453, 482] on button at bounding box center [452, 472] width 26 height 26
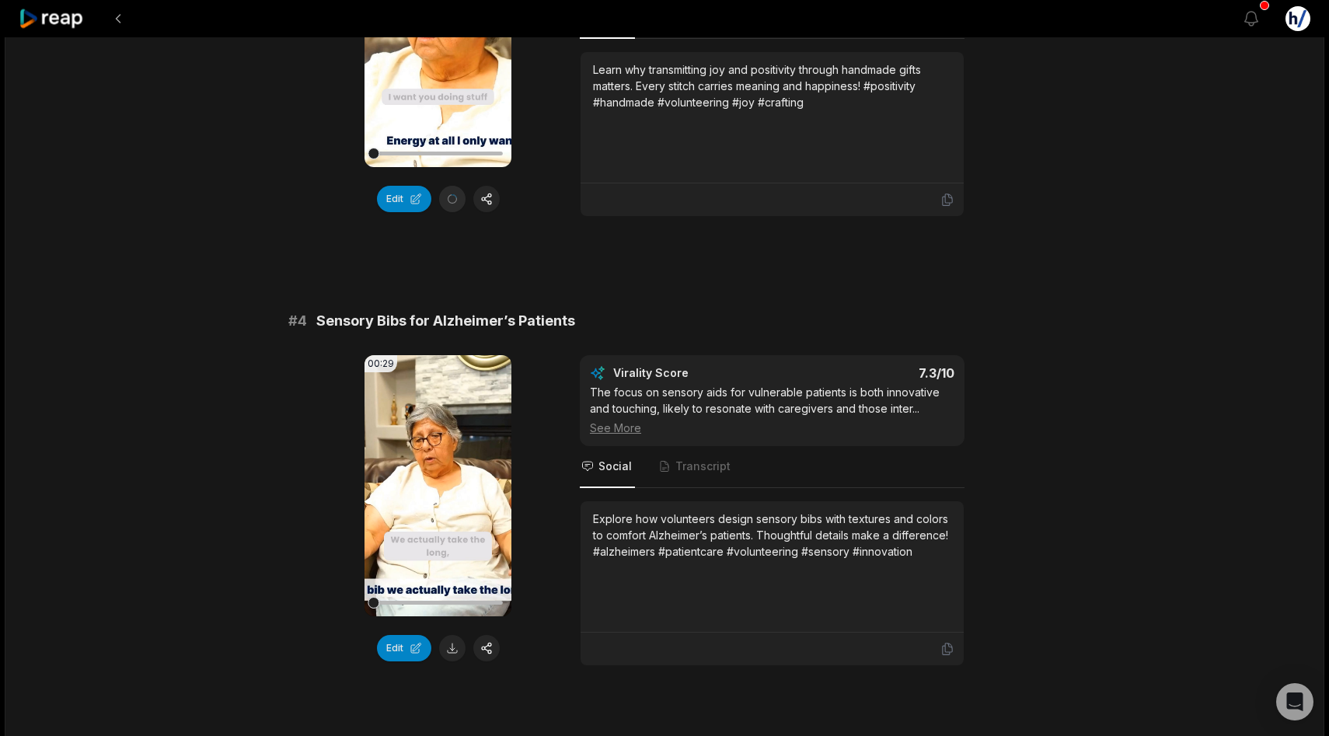
scroll to position [1447, 0]
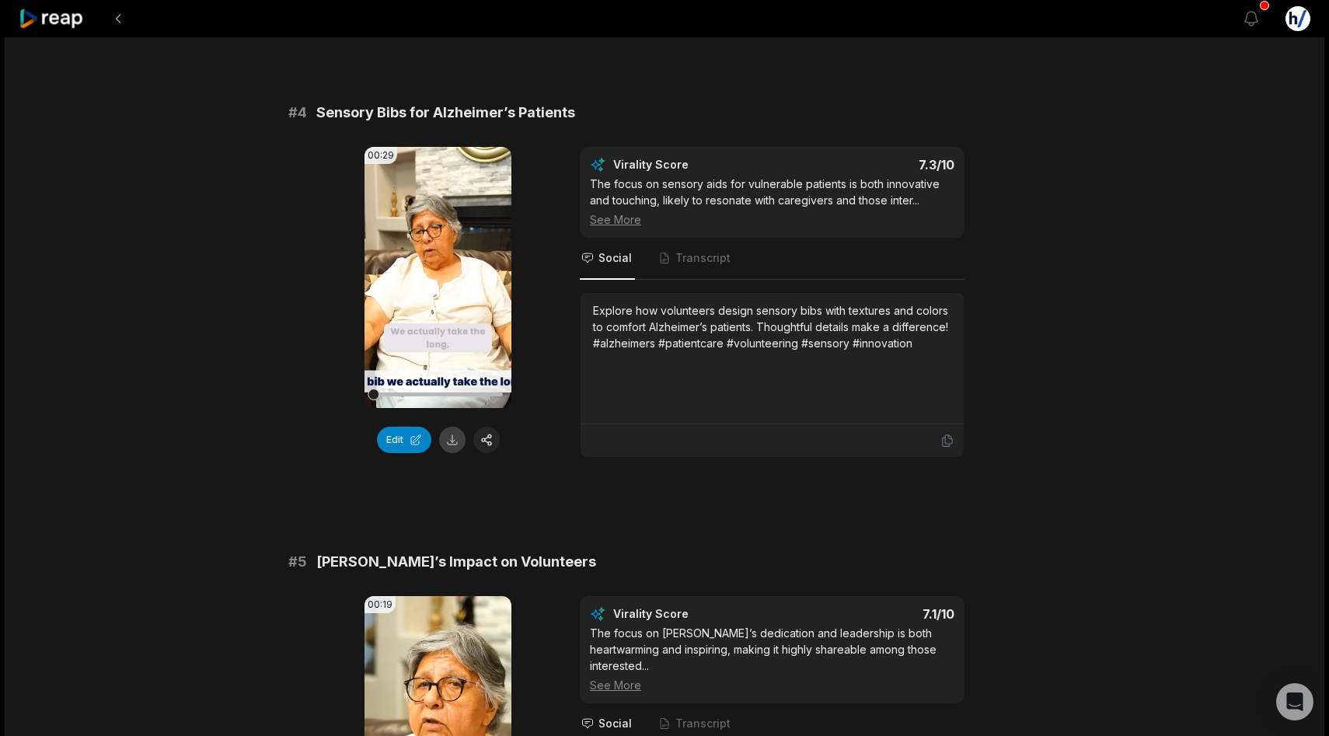
click at [451, 440] on button at bounding box center [452, 440] width 26 height 26
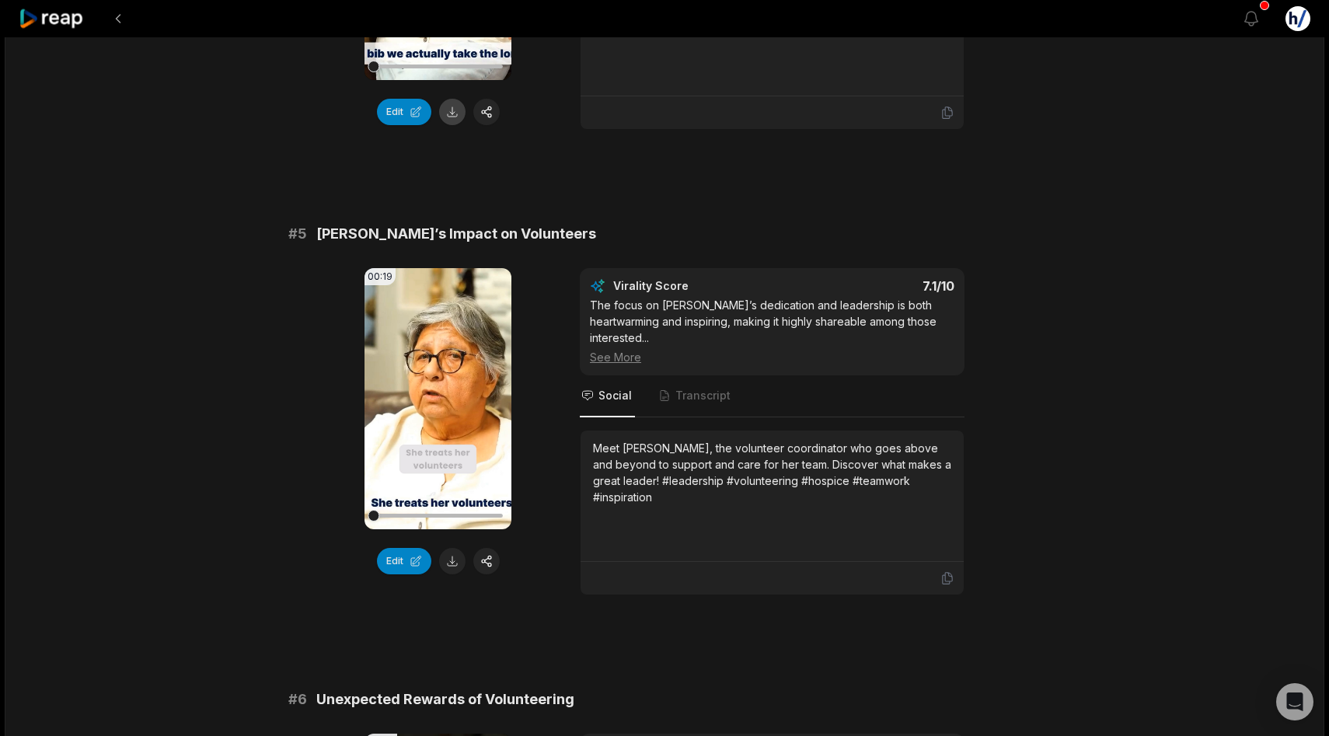
scroll to position [1971, 0]
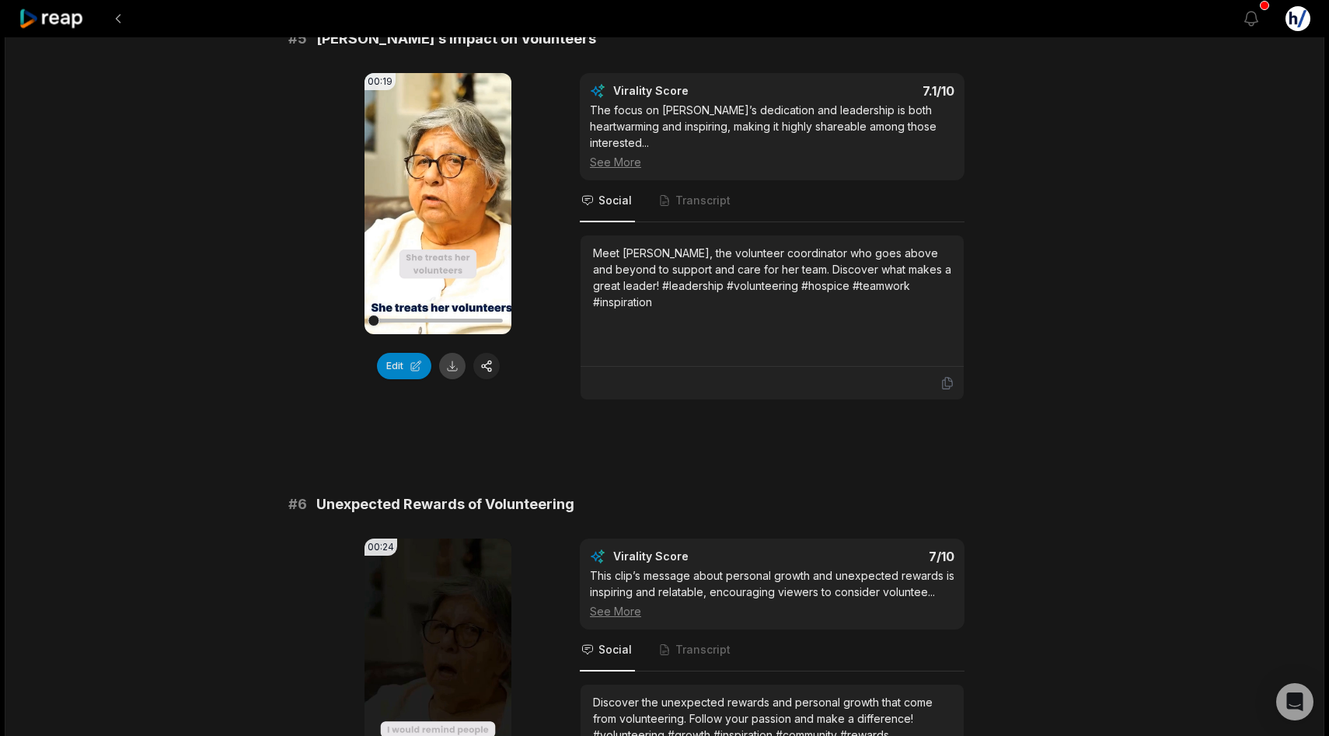
click at [452, 368] on button at bounding box center [452, 366] width 26 height 26
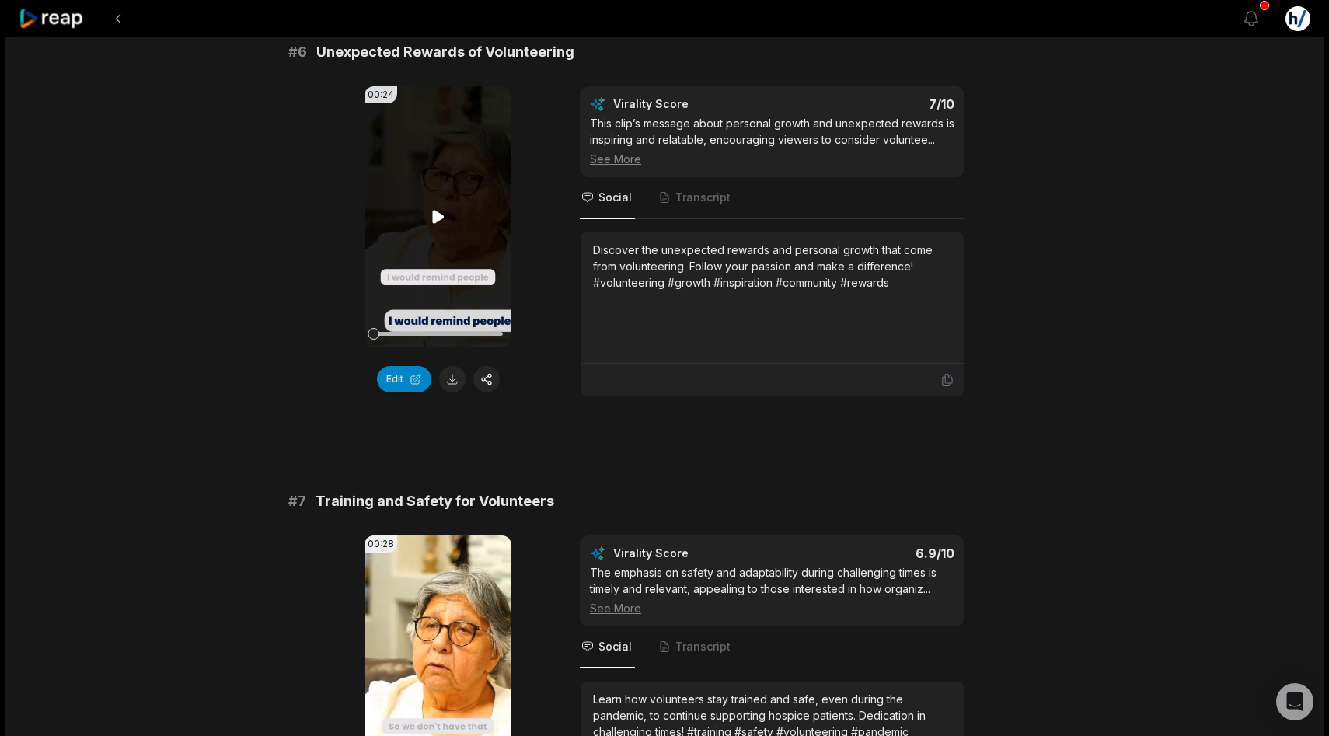
scroll to position [2550, 0]
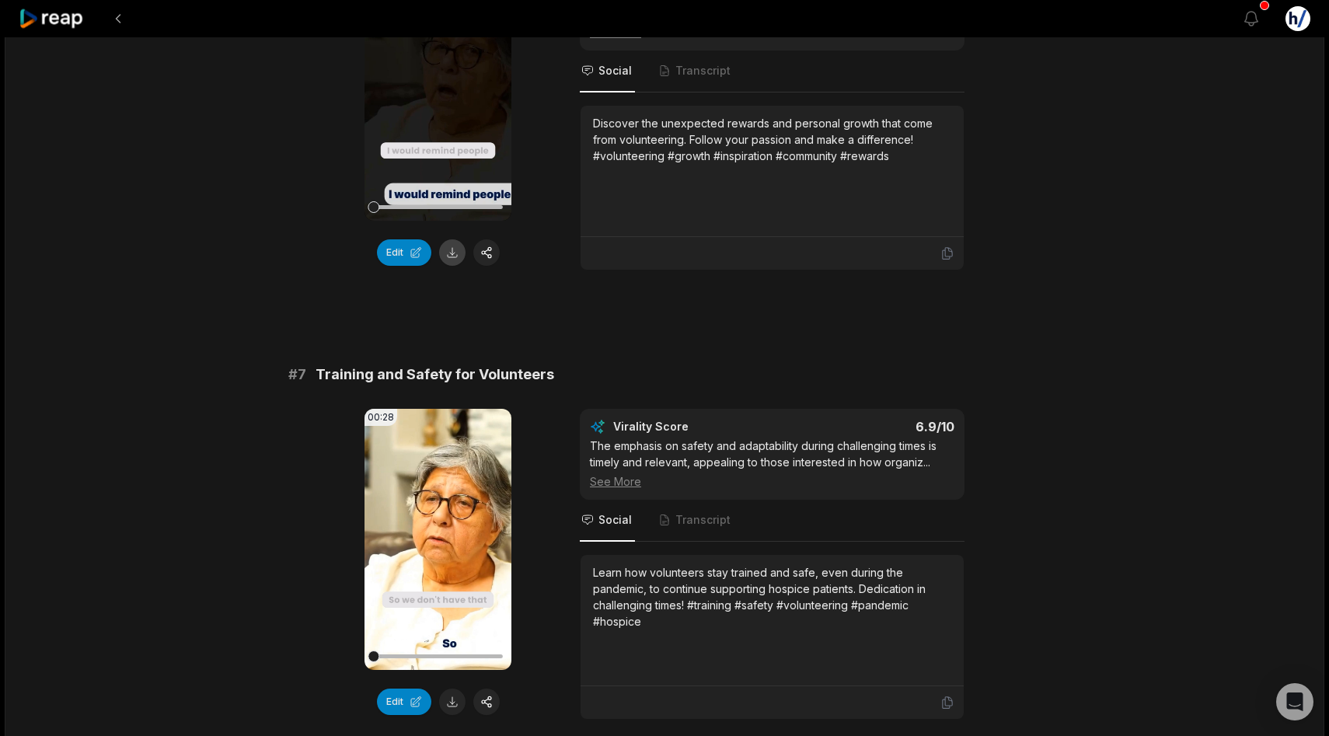
click at [453, 239] on button at bounding box center [452, 252] width 26 height 26
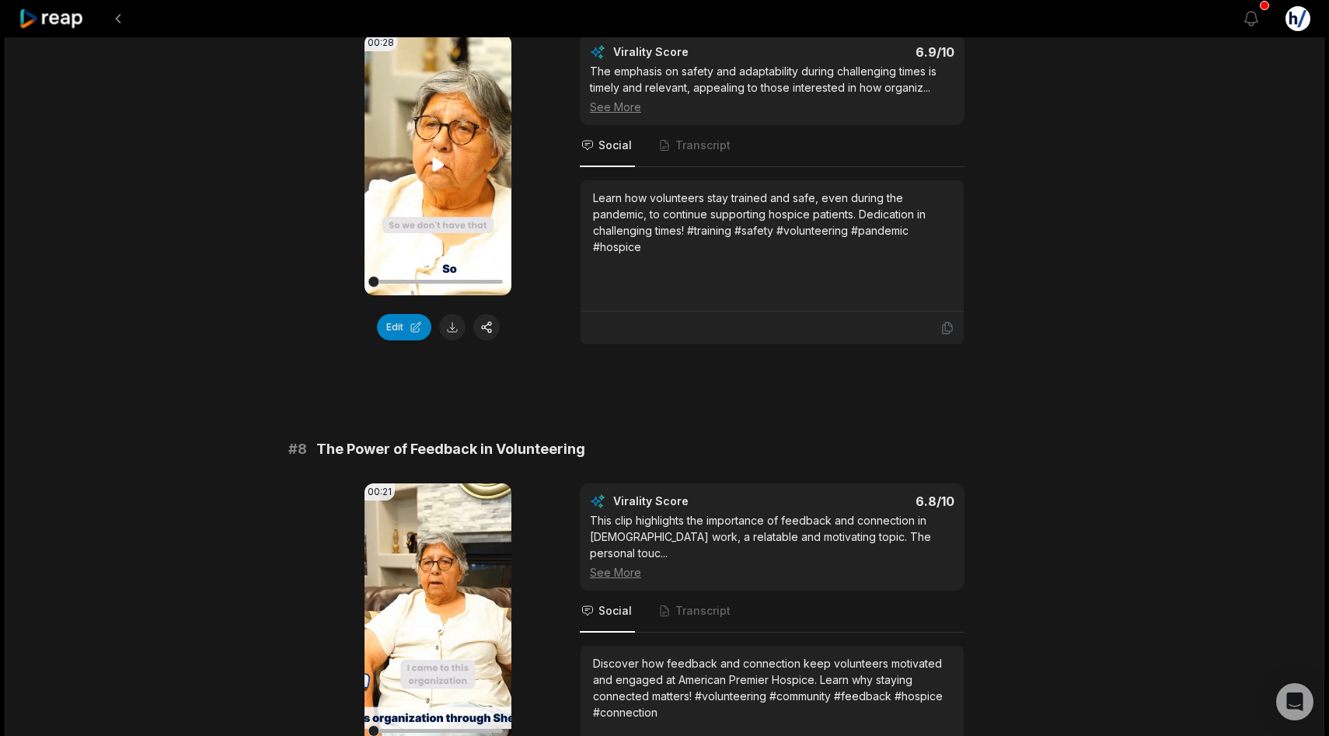
scroll to position [2959, 0]
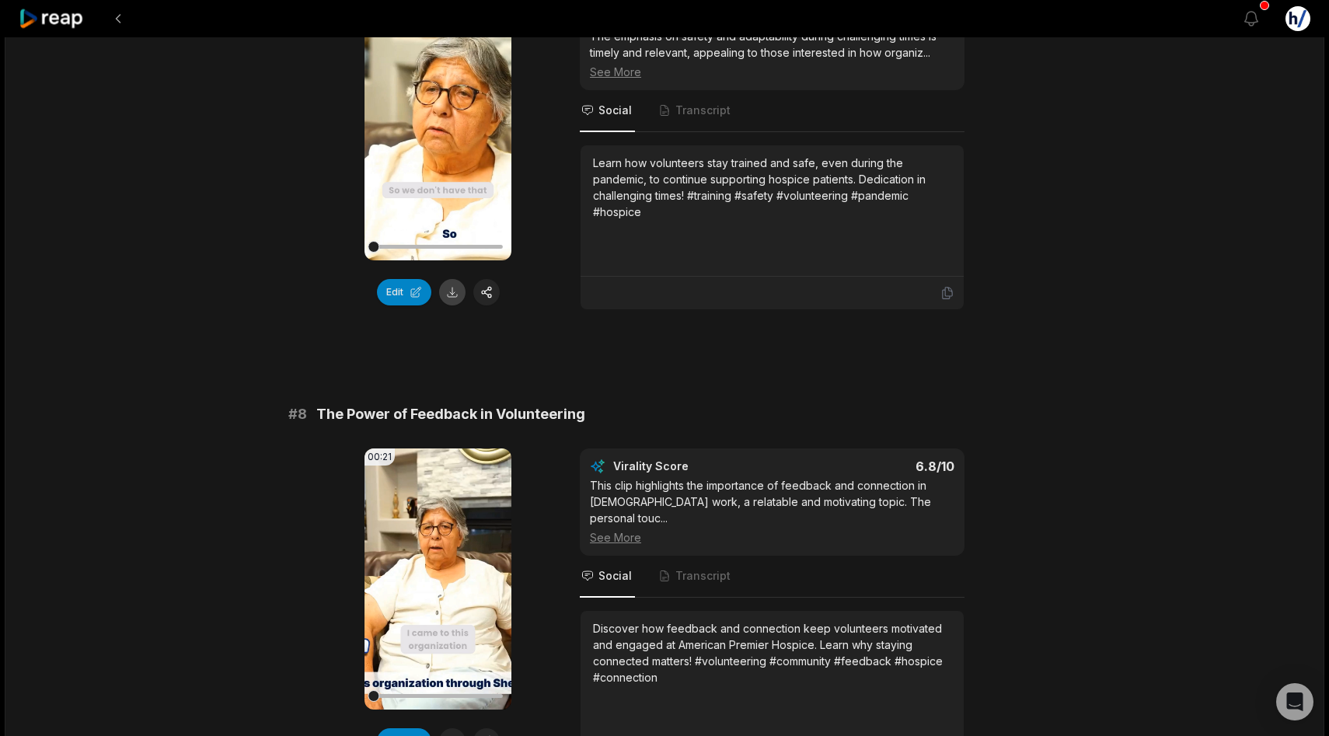
click at [452, 279] on button at bounding box center [452, 292] width 26 height 26
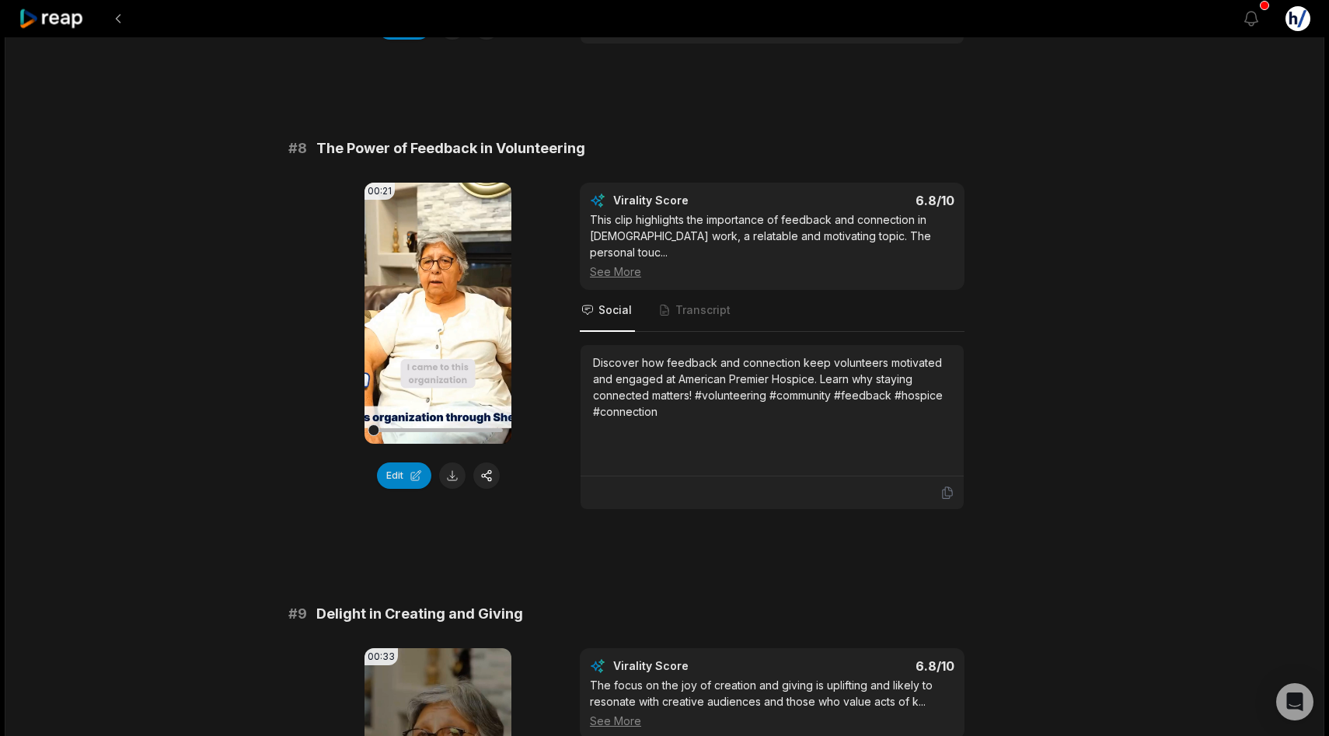
scroll to position [3344, 0]
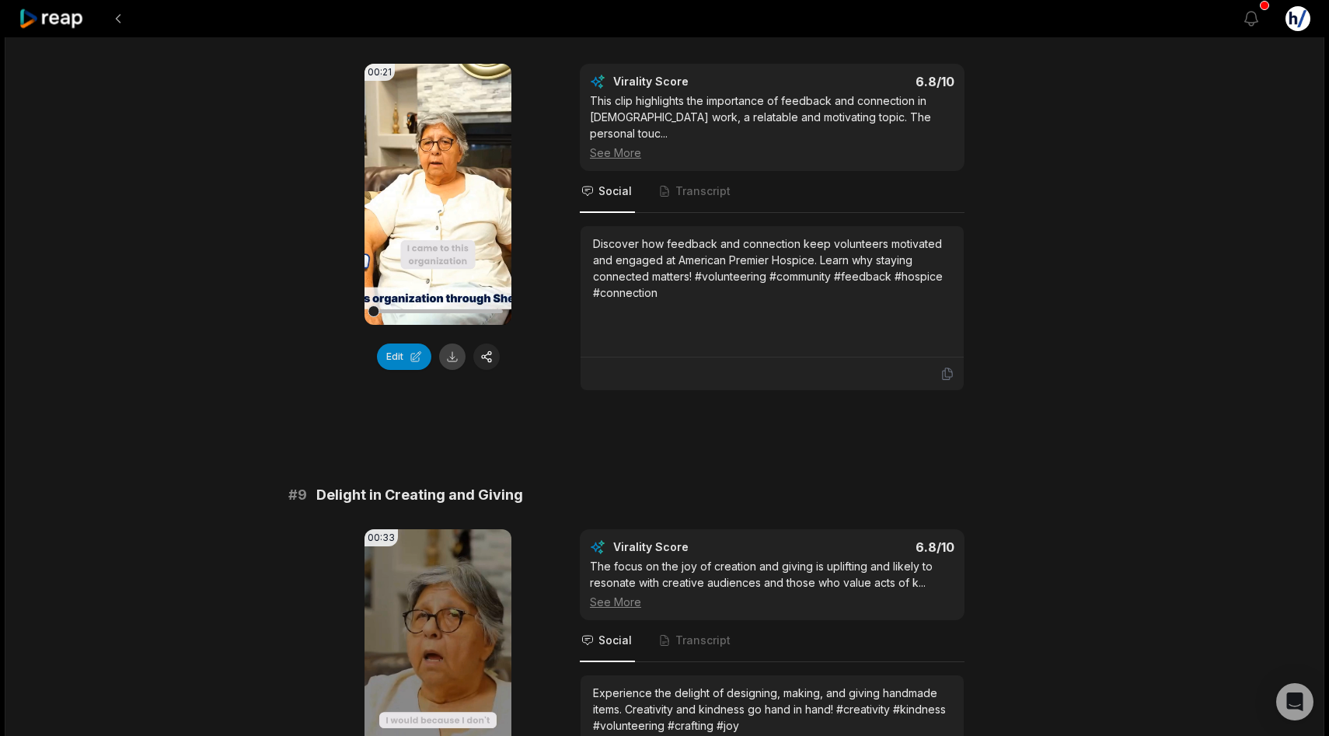
click at [452, 349] on button at bounding box center [452, 357] width 26 height 26
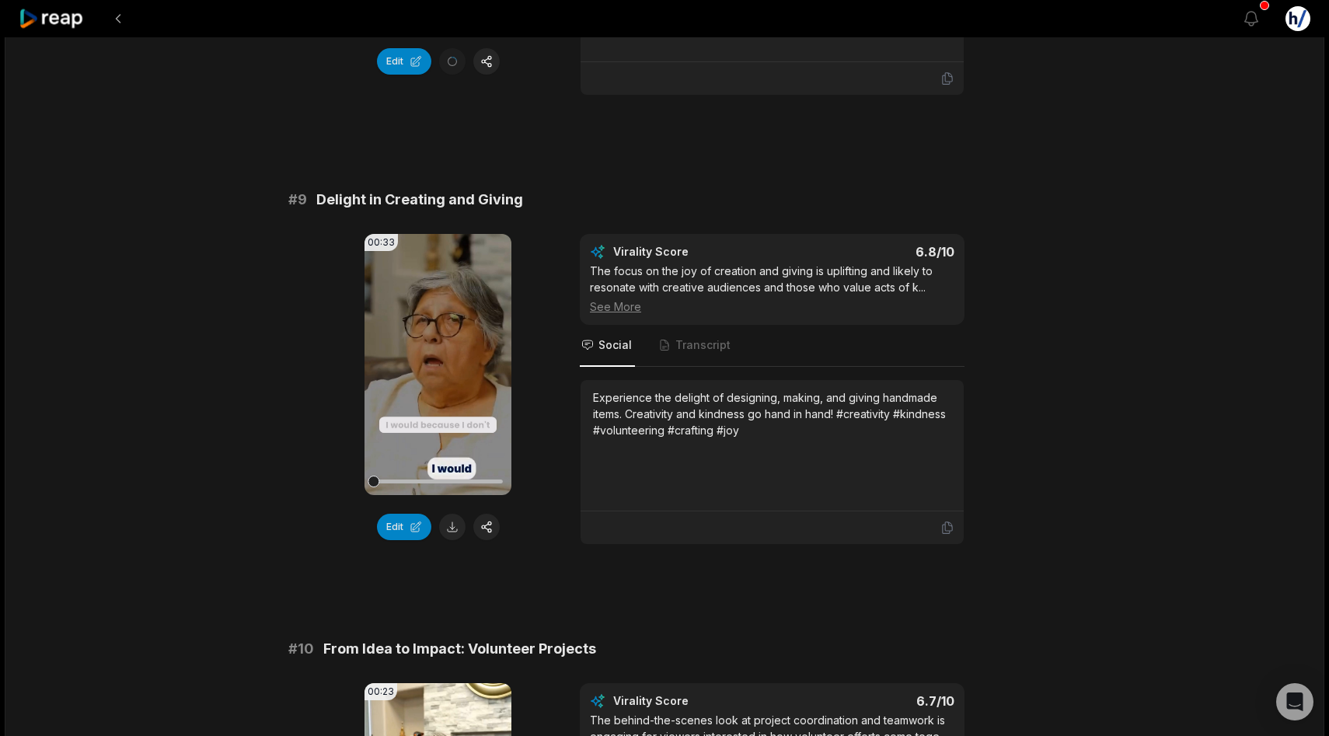
scroll to position [3738, 0]
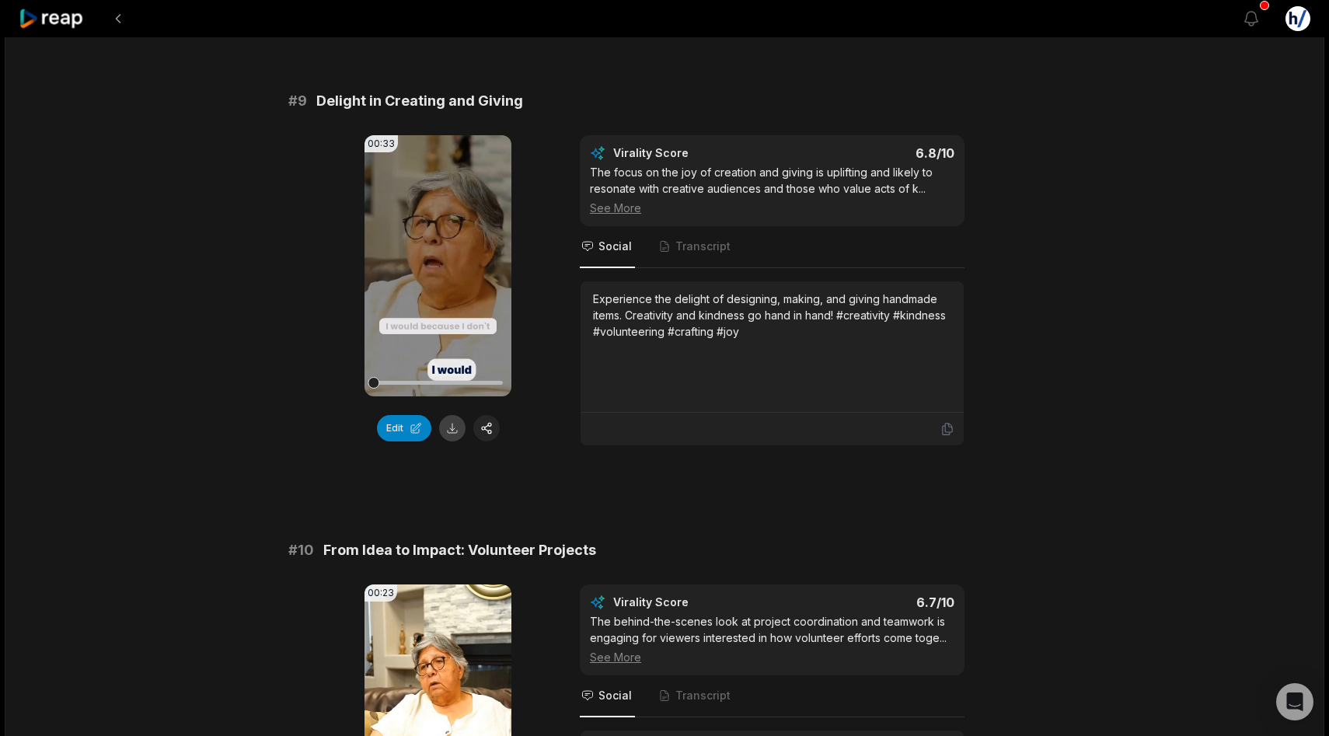
click at [456, 415] on button at bounding box center [452, 428] width 26 height 26
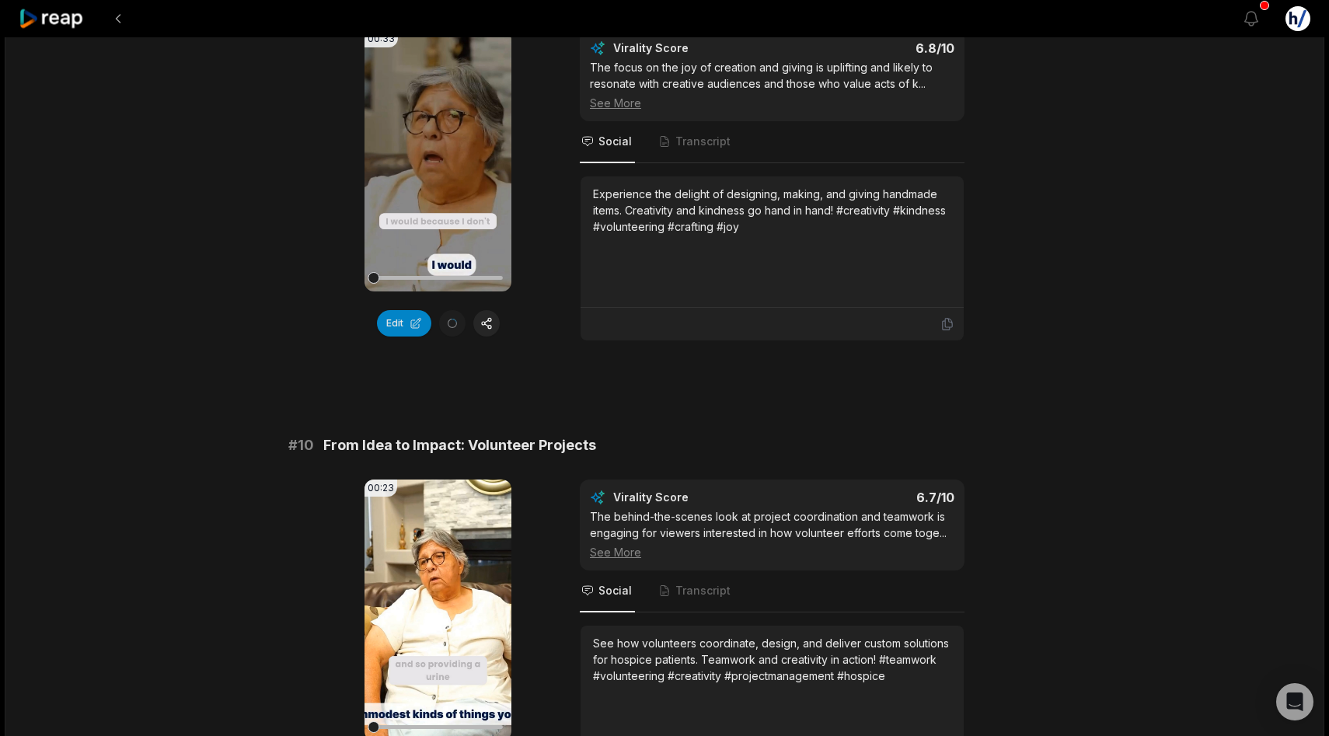
scroll to position [4020, 0]
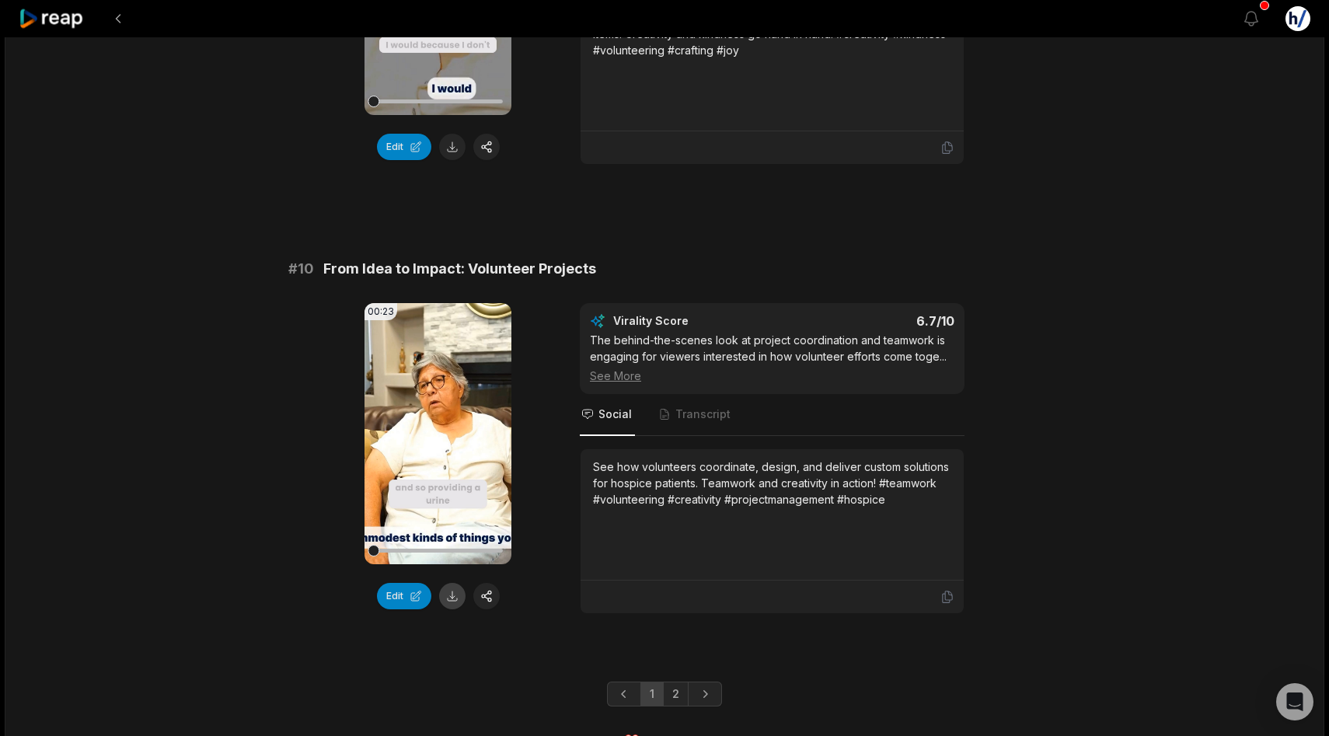
click at [451, 583] on button at bounding box center [452, 596] width 26 height 26
click at [122, 20] on button at bounding box center [118, 19] width 28 height 28
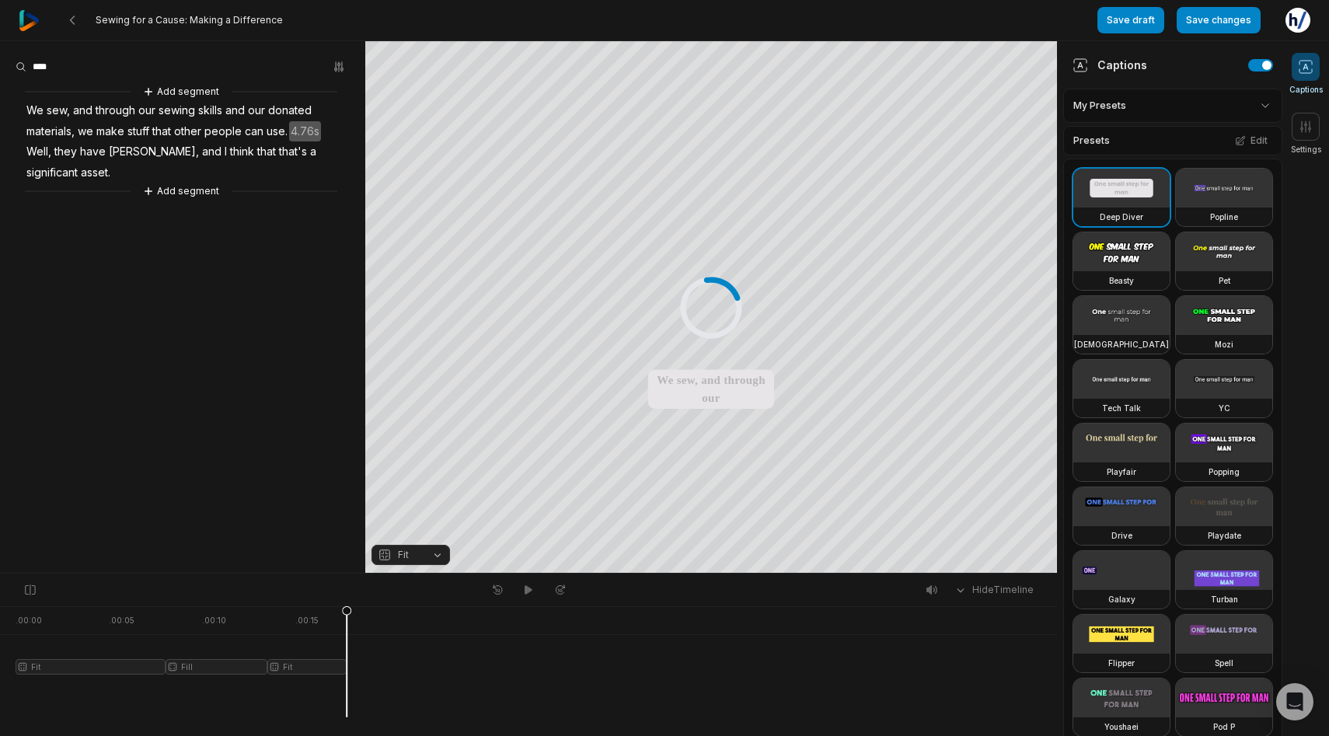
click at [30, 23] on img at bounding box center [29, 20] width 21 height 21
click at [28, 16] on img at bounding box center [29, 20] width 21 height 21
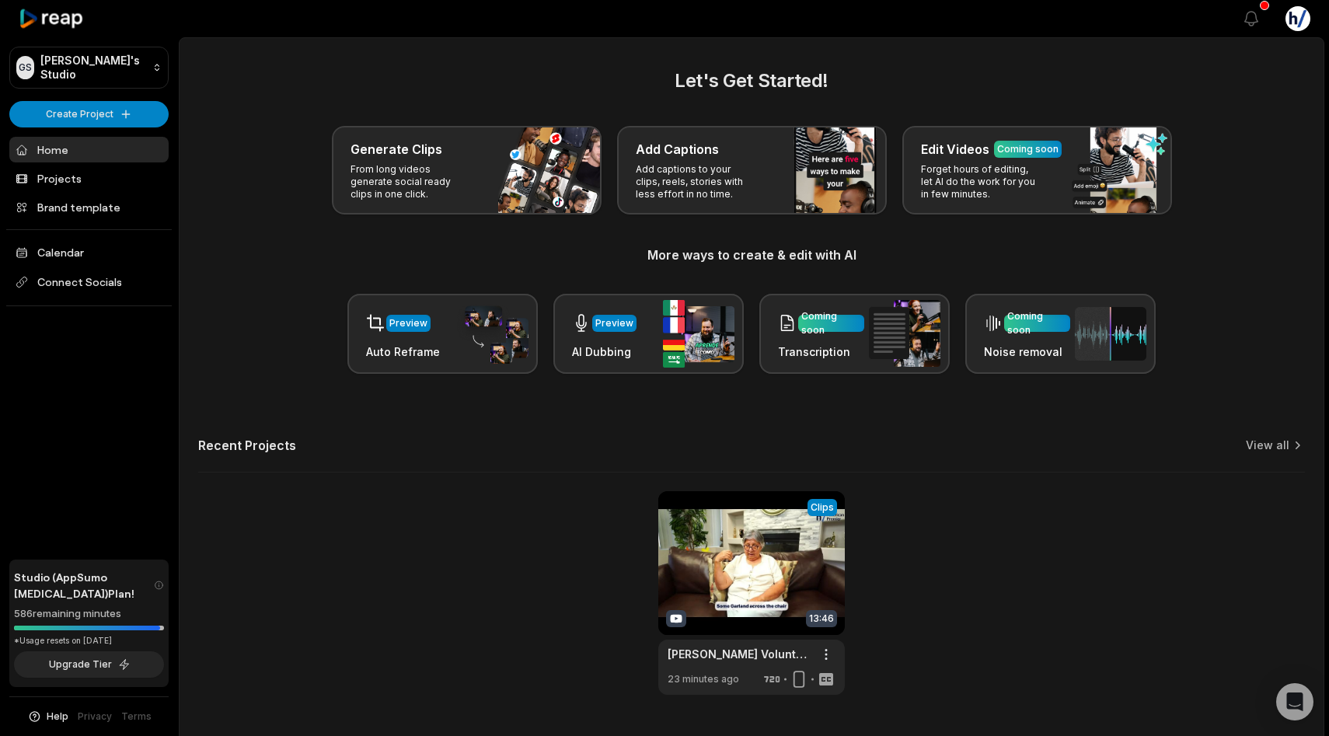
click at [592, 89] on h2 "Let's Get Started!" at bounding box center [751, 81] width 1107 height 28
click at [1193, 79] on h2 "Let's Get Started!" at bounding box center [751, 81] width 1107 height 28
click at [1228, 95] on div "Let's Get Started! Generate Clips From long videos generate social ready clips …" at bounding box center [751, 220] width 1107 height 307
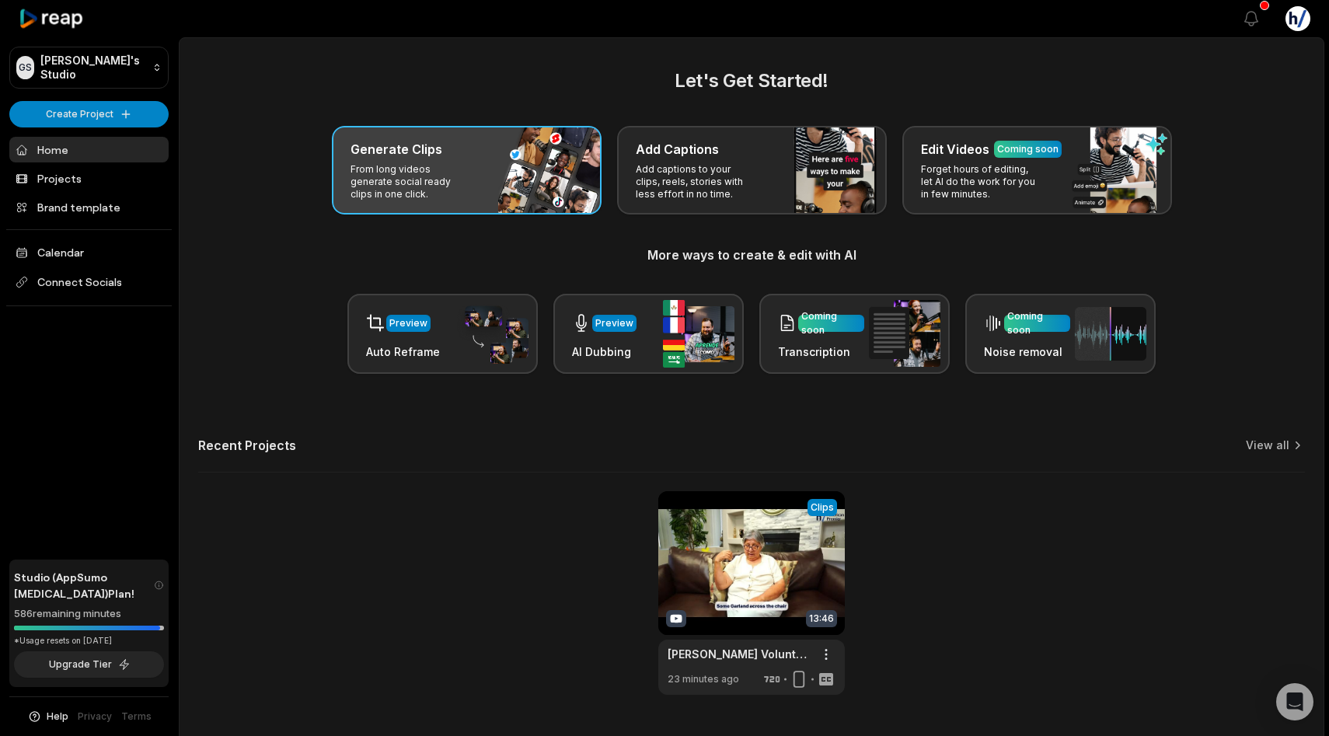
click at [474, 191] on div "Generate Clips From long videos generate social ready clips in one click." at bounding box center [467, 170] width 270 height 89
